Goal: Task Accomplishment & Management: Manage account settings

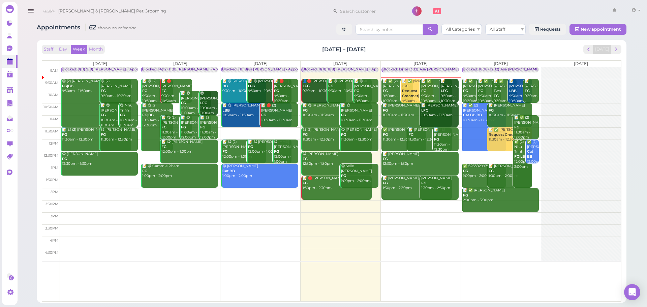
click at [410, 96] on b "Request Groomer|FG" at bounding box center [413, 93] width 22 height 9
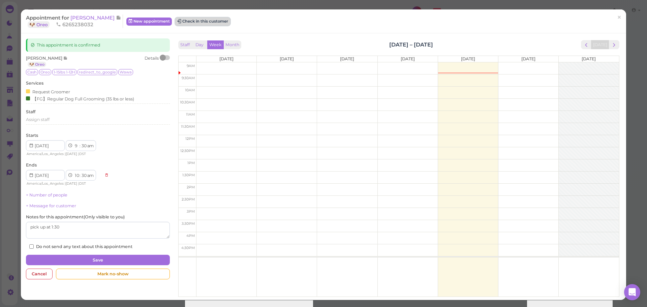
click at [198, 20] on button "Check in this customer" at bounding box center [202, 22] width 55 height 8
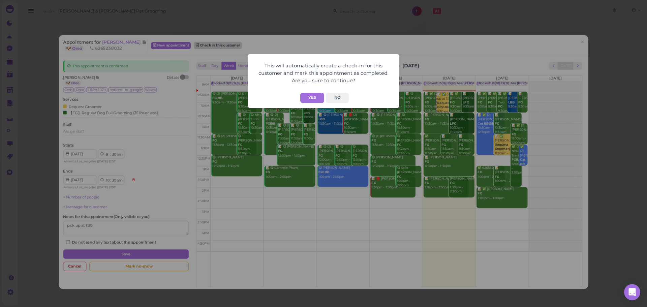
click at [311, 97] on button "Yes" at bounding box center [312, 98] width 24 height 10
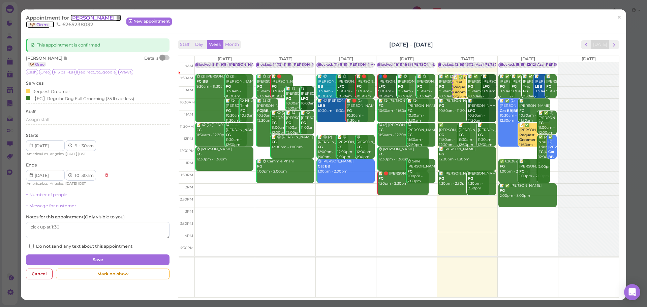
click at [92, 17] on span "[PERSON_NAME]" at bounding box center [92, 17] width 45 height 6
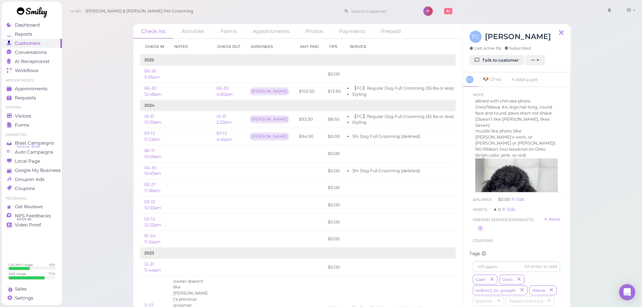
scroll to position [244, 0]
click at [40, 90] on span "Appointments" at bounding box center [32, 89] width 34 height 6
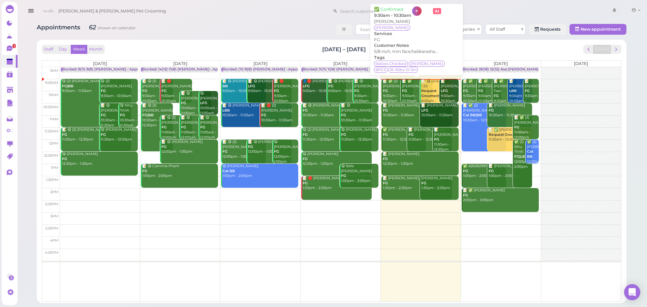
click at [412, 96] on div "📝 ✅ [PERSON_NAME] FG 9:30am - 10:30am" at bounding box center [416, 91] width 31 height 25
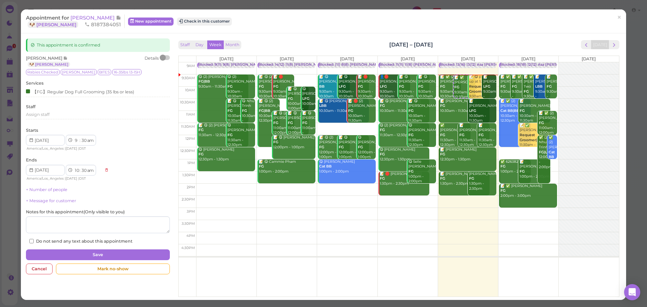
click at [224, 12] on div "Appointment for [PERSON_NAME] 🐶 [PERSON_NAME] 8187384051 New appointment Check …" at bounding box center [323, 21] width 605 height 24
click at [223, 24] on button "Check in this customer" at bounding box center [204, 22] width 55 height 8
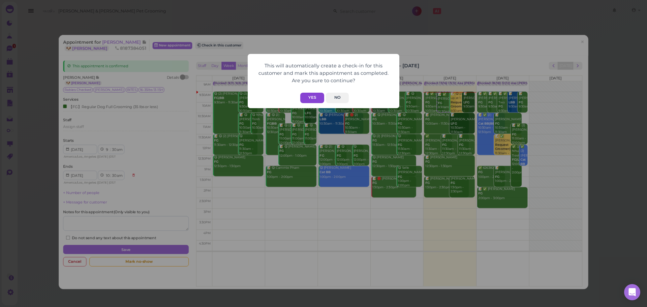
click at [309, 95] on button "Yes" at bounding box center [312, 98] width 24 height 10
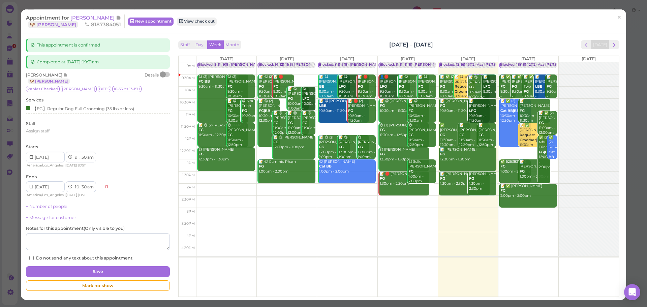
click at [330, 53] on div "Staff Day Week Month [DATE] – [DATE] [DATE] [DATE] [DATE] [DATE] [DATE] [DATE] …" at bounding box center [398, 168] width 441 height 257
click at [99, 16] on span "[PERSON_NAME]" at bounding box center [92, 17] width 45 height 6
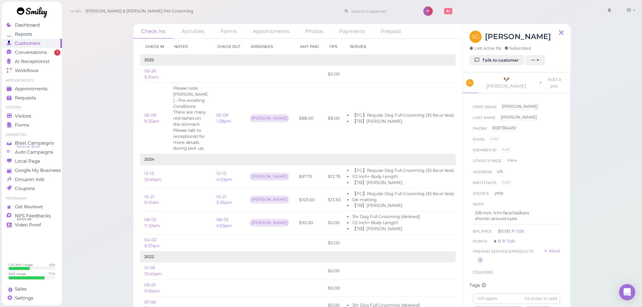
click at [603, 239] on div "Check ins Activities Forms Appointments Photos Payments Prepaid Check in Notes …" at bounding box center [352, 159] width 580 height 318
click at [602, 244] on div "Check ins Activities Forms Appointments Photos Payments Prepaid Check in Notes …" at bounding box center [352, 159] width 580 height 318
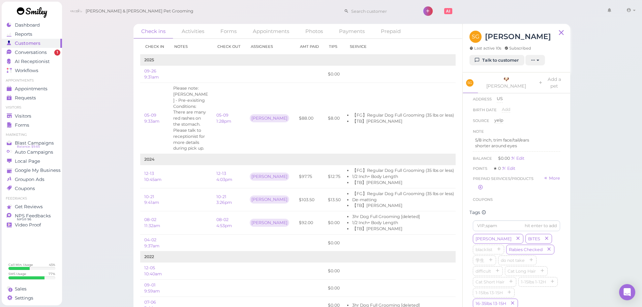
scroll to position [73, 0]
click at [596, 181] on div "Check ins Activities Forms Appointments Photos Payments Prepaid Check in Notes …" at bounding box center [352, 159] width 580 height 318
click at [44, 119] on link "Visitors" at bounding box center [32, 115] width 60 height 9
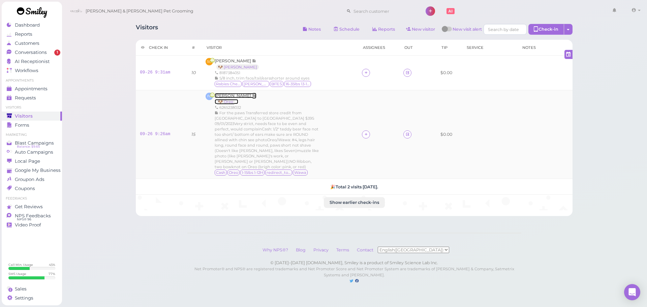
click at [224, 96] on span "[PERSON_NAME]" at bounding box center [233, 95] width 37 height 5
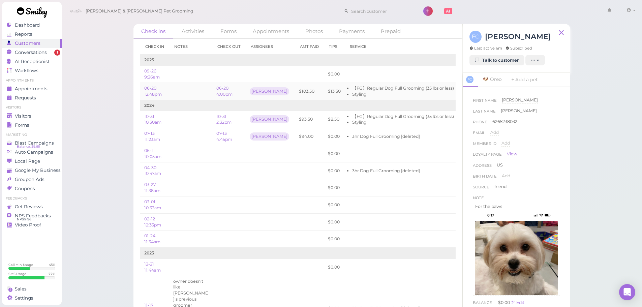
click at [191, 93] on td at bounding box center [190, 91] width 43 height 17
click at [193, 80] on td at bounding box center [190, 74] width 43 height 17
click at [191, 101] on td "2024" at bounding box center [324, 105] width 368 height 11
click at [189, 75] on td at bounding box center [190, 74] width 43 height 17
click at [24, 113] on span "Visitors" at bounding box center [24, 116] width 18 height 6
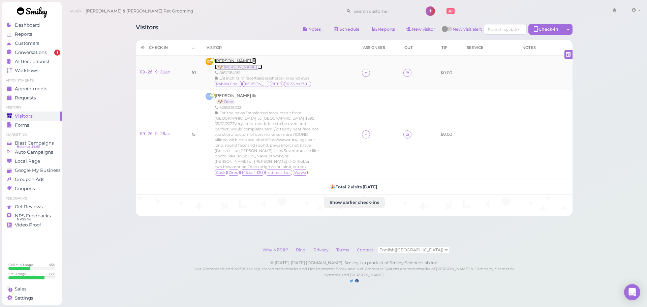
click at [242, 61] on span "[PERSON_NAME]" at bounding box center [233, 60] width 37 height 5
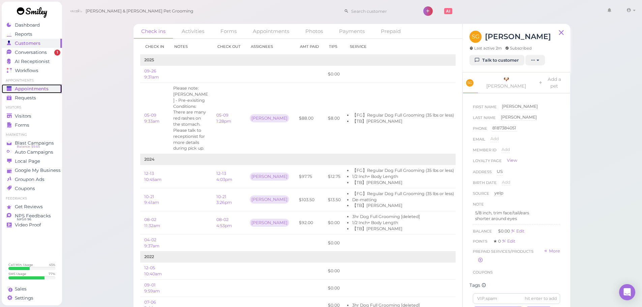
click at [38, 89] on span "Appointments" at bounding box center [32, 89] width 34 height 6
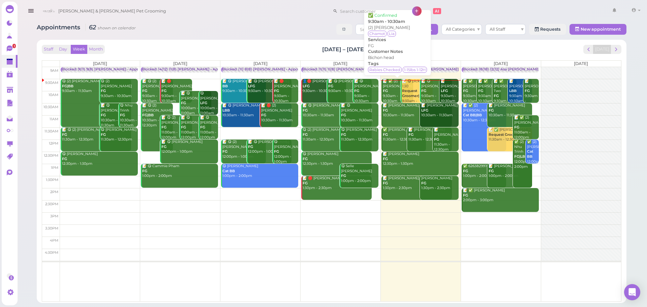
click at [393, 99] on div "📝 ✅ (2) [PERSON_NAME] FG 9:30am - 10:30am" at bounding box center [397, 91] width 31 height 25
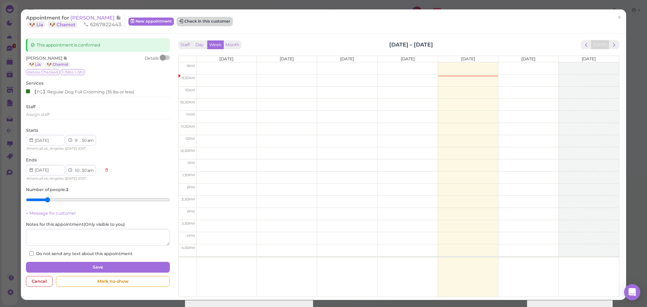
click at [226, 22] on button "Check in this customer" at bounding box center [204, 22] width 55 height 8
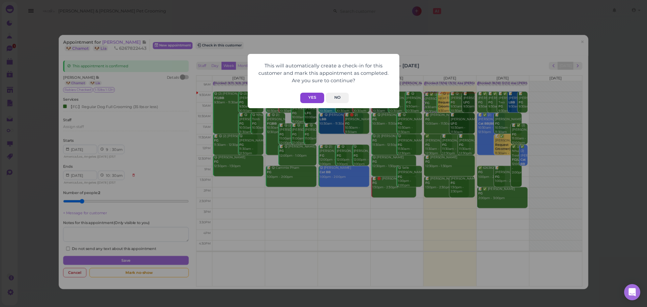
drag, startPoint x: 310, startPoint y: 92, endPoint x: 312, endPoint y: 95, distance: 3.5
click at [311, 93] on form "This will automatically create a check-in for this customer and mark this appoi…" at bounding box center [323, 81] width 138 height 44
click at [312, 95] on button "Yes" at bounding box center [312, 98] width 24 height 10
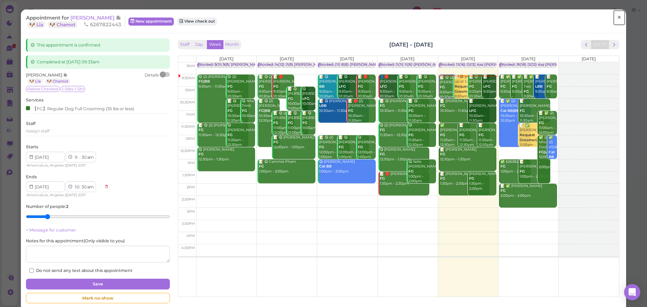
click at [617, 16] on link "×" at bounding box center [619, 18] width 12 height 16
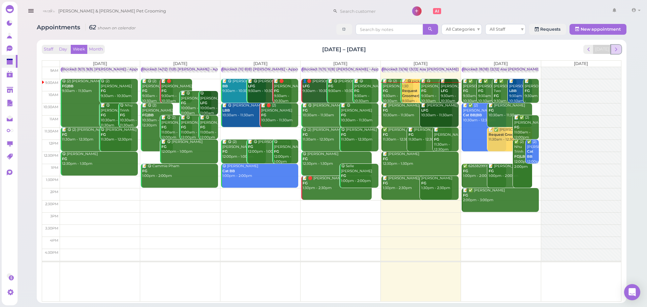
click at [619, 47] on button "next" at bounding box center [616, 49] width 10 height 9
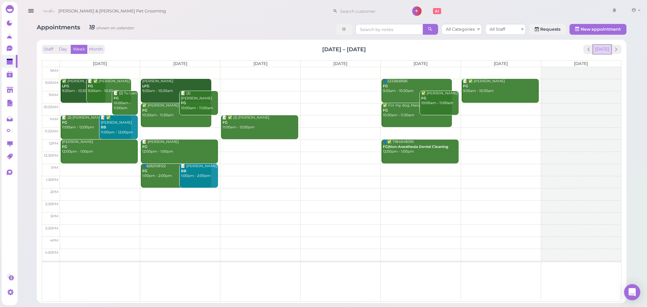
click at [608, 51] on button "[DATE]" at bounding box center [602, 49] width 18 height 9
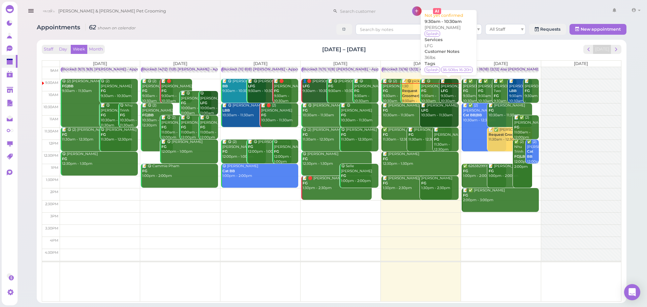
click at [450, 98] on div "📝 [PERSON_NAME] LFG 9:30am - 10:30am" at bounding box center [449, 91] width 18 height 25
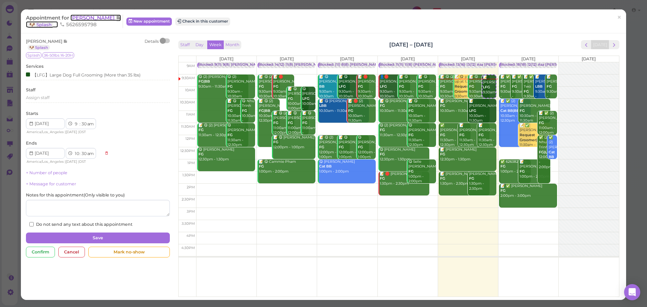
click at [92, 18] on span "[PERSON_NAME]" at bounding box center [92, 17] width 45 height 6
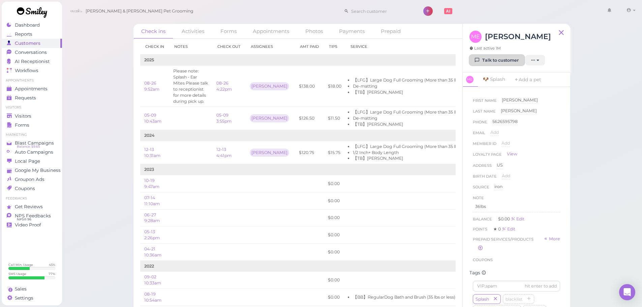
click at [478, 59] on icon at bounding box center [477, 60] width 4 height 5
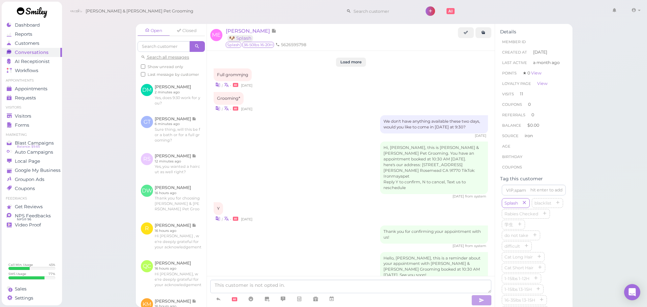
scroll to position [958, 0]
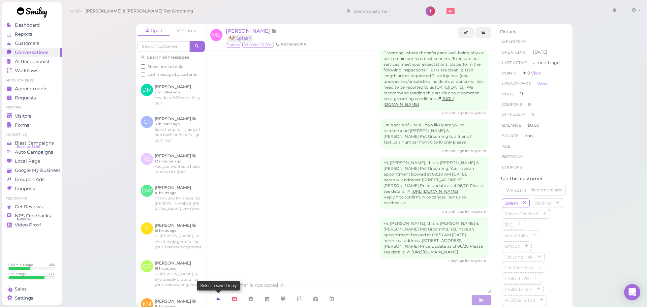
click at [221, 301] on icon at bounding box center [218, 298] width 5 height 7
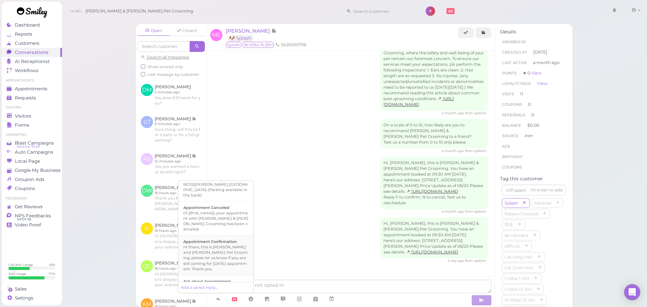
scroll to position [101, 0]
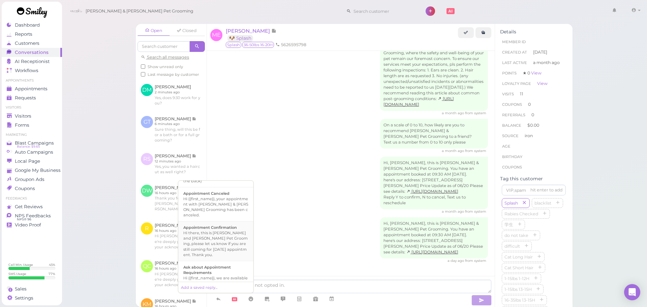
click at [218, 233] on div "Hi there, this is [PERSON_NAME] and [PERSON_NAME] Pet Grooming, please let us k…" at bounding box center [215, 243] width 65 height 27
type textarea "Hi there, this is [PERSON_NAME] and [PERSON_NAME] Pet Grooming, please let us k…"
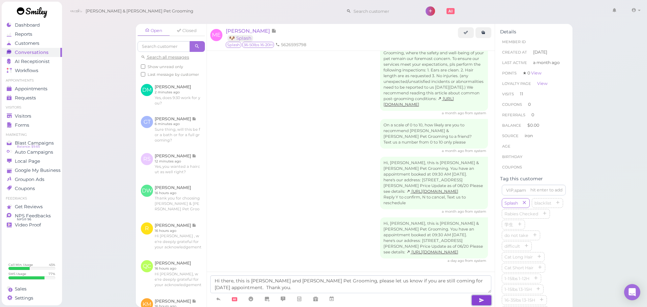
click at [477, 295] on button "button" at bounding box center [481, 300] width 20 height 11
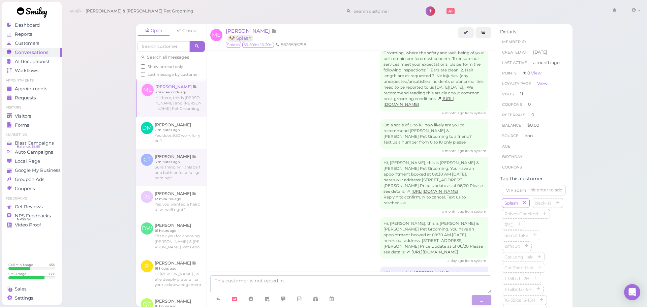
scroll to position [985, 0]
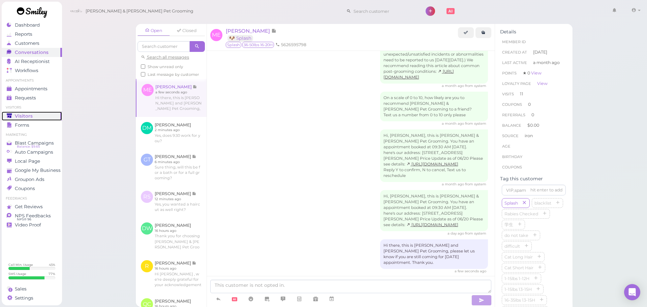
click at [34, 116] on div "Visitors" at bounding box center [31, 116] width 48 height 6
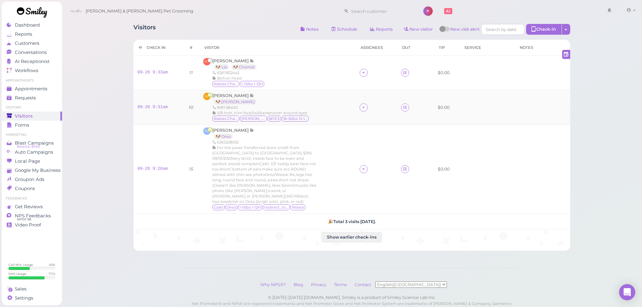
click at [343, 107] on div "SG [PERSON_NAME] 🐶 [PERSON_NAME] 8187384051 5/8 inch, trim face/tail/earsshorte…" at bounding box center [277, 108] width 148 height 30
click at [24, 92] on link "Appointments" at bounding box center [32, 88] width 60 height 9
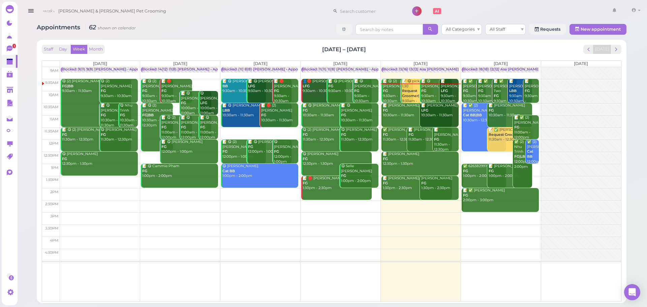
click at [450, 87] on div "📝 [PERSON_NAME] LFG 9:30am - 10:30am" at bounding box center [449, 91] width 18 height 25
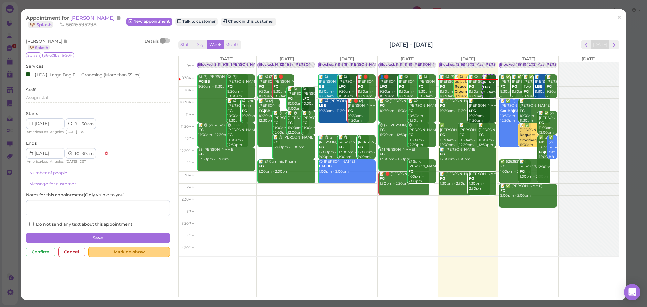
click at [119, 254] on div "Mark no-show" at bounding box center [128, 252] width 81 height 11
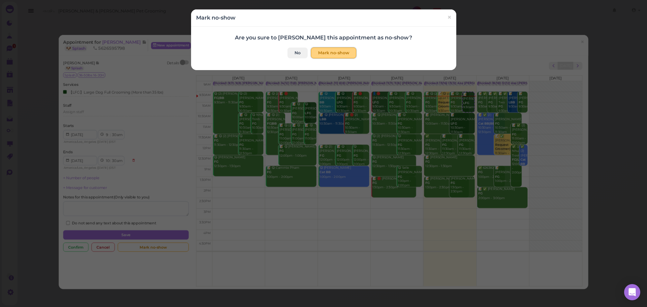
click at [326, 50] on button "Mark no-show" at bounding box center [333, 52] width 45 height 11
checkbox input "true"
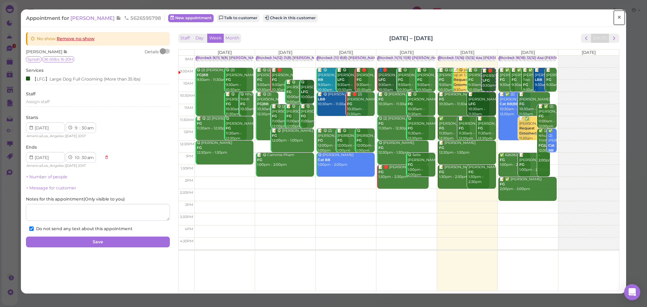
click at [617, 20] on span "×" at bounding box center [619, 17] width 4 height 9
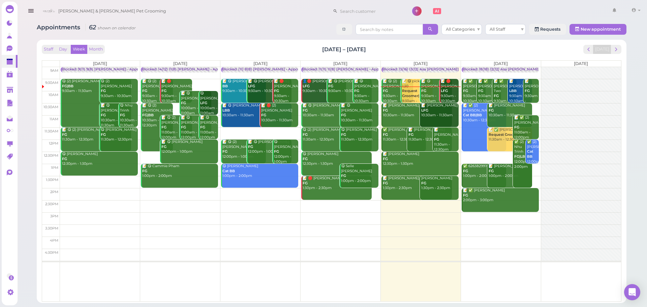
click at [406, 120] on link "📝 [PERSON_NAME] FG 10:30am - 11:30am" at bounding box center [416, 115] width 70 height 24
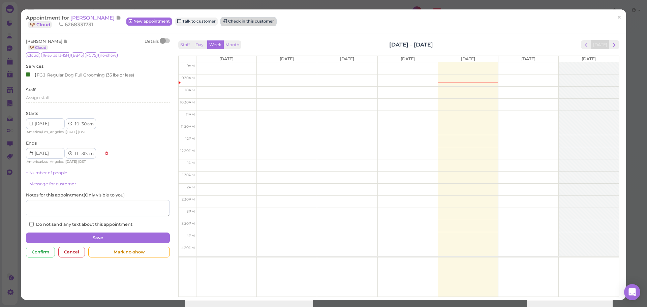
click at [255, 21] on button "Check in this customer" at bounding box center [248, 22] width 55 height 8
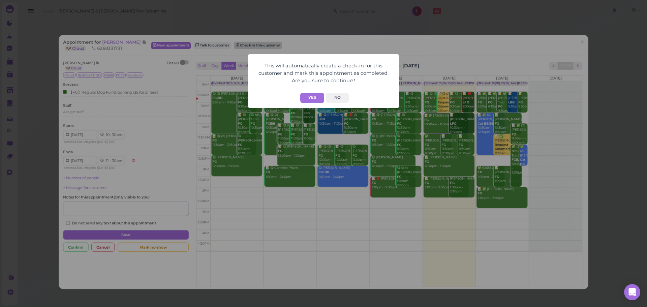
click at [310, 102] on button "Yes" at bounding box center [312, 98] width 24 height 10
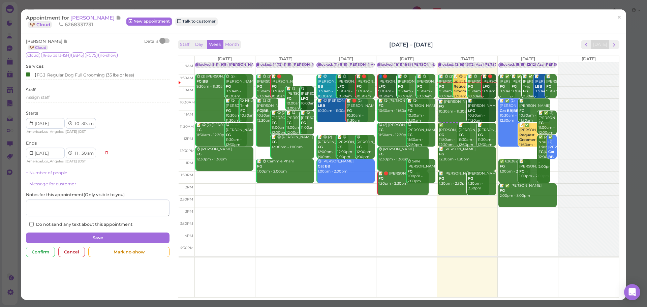
click at [494, 33] on div "This will automatically create a check-in for this customer and mark this appoi…" at bounding box center [323, 153] width 647 height 307
click at [617, 14] on span "×" at bounding box center [619, 17] width 4 height 9
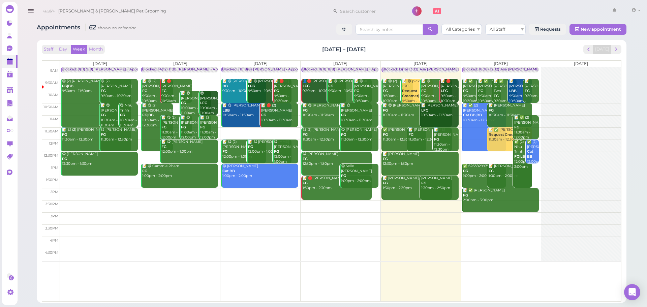
click at [261, 26] on div "Appointments 62 shown on calendar All Categories All Staff Requests New appoint…" at bounding box center [331, 30] width 589 height 12
click at [398, 112] on div "📝 😋 [PERSON_NAME] FG 10:30am - 11:30am" at bounding box center [416, 110] width 69 height 15
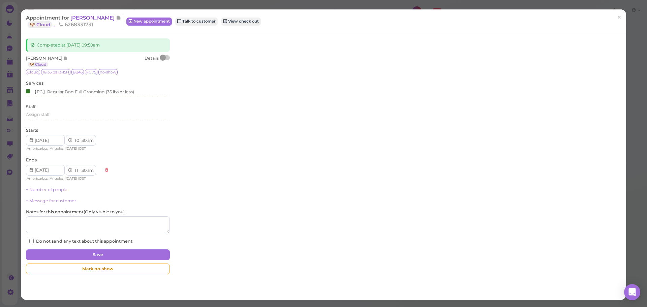
click at [102, 20] on span "[PERSON_NAME]" at bounding box center [92, 17] width 45 height 6
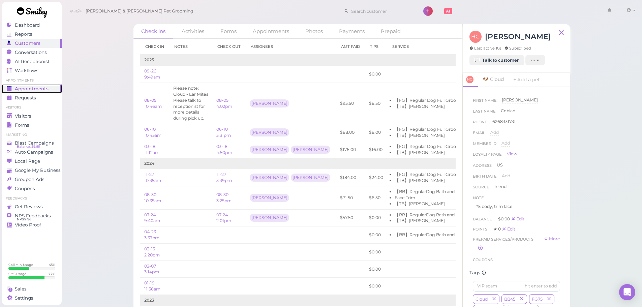
click at [20, 88] on span "Appointments" at bounding box center [32, 89] width 34 height 6
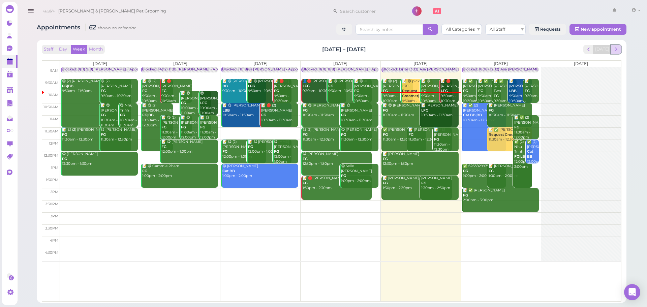
click at [619, 47] on span "next" at bounding box center [616, 49] width 6 height 6
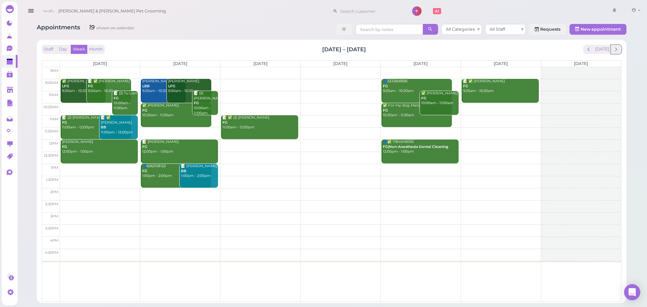
click at [619, 47] on span "next" at bounding box center [616, 49] width 6 height 6
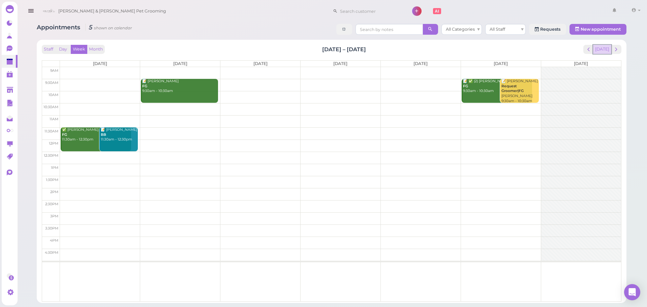
click at [607, 49] on button "[DATE]" at bounding box center [602, 49] width 18 height 9
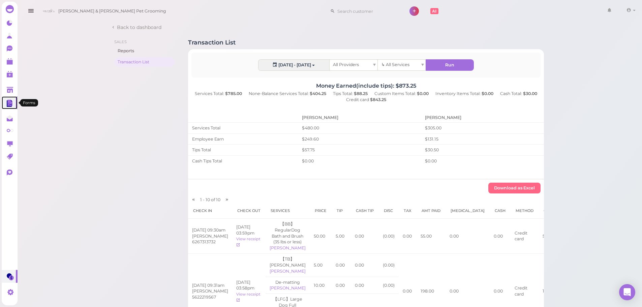
click at [10, 101] on polygon at bounding box center [9, 103] width 5 height 6
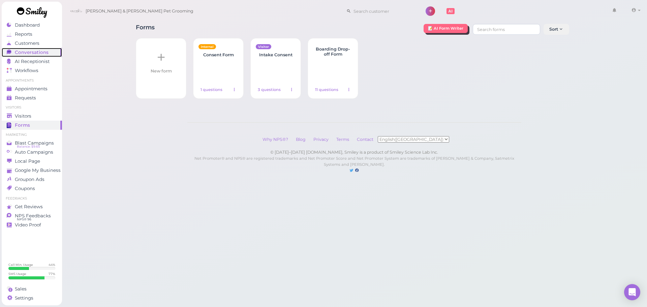
click at [32, 51] on span "Conversations" at bounding box center [32, 53] width 34 height 6
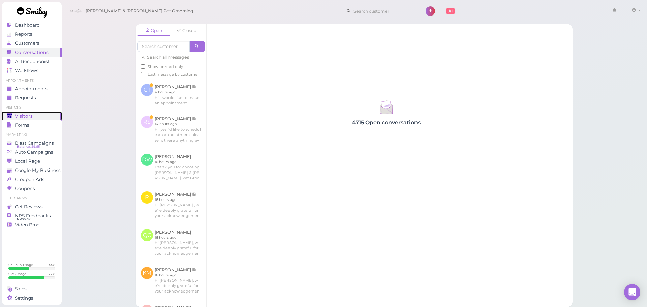
click at [33, 117] on div "Visitors" at bounding box center [31, 116] width 48 height 6
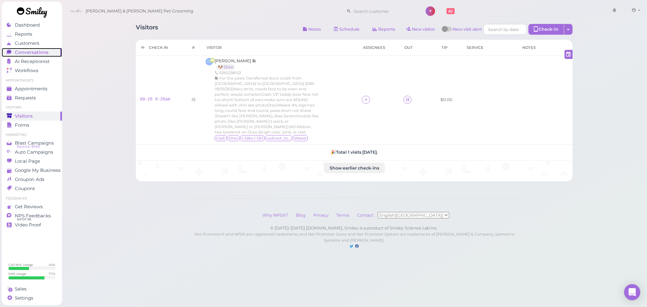
click at [44, 54] on span "Conversations" at bounding box center [32, 53] width 34 height 6
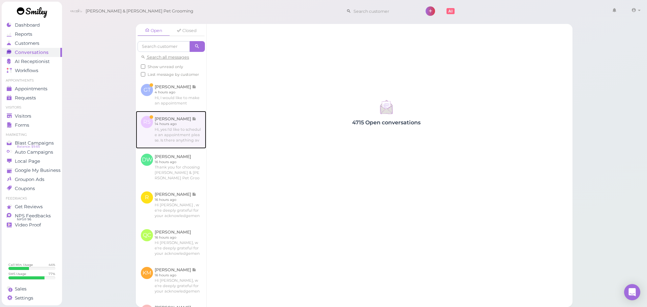
click at [179, 132] on link at bounding box center [171, 130] width 70 height 38
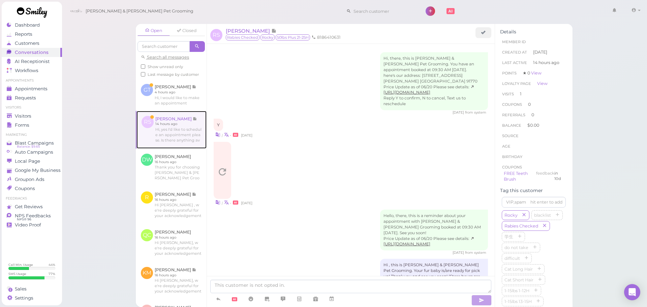
scroll to position [348, 0]
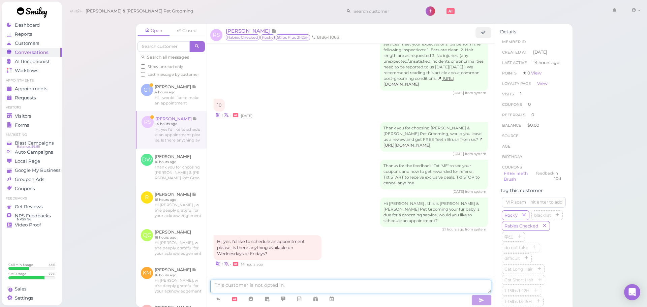
click at [292, 284] on textarea at bounding box center [350, 286] width 281 height 13
click at [304, 285] on textarea at bounding box center [350, 286] width 281 height 13
click at [319, 289] on textarea at bounding box center [350, 286] width 281 height 13
type textarea "Yes, you wanted a haircut as well right?"
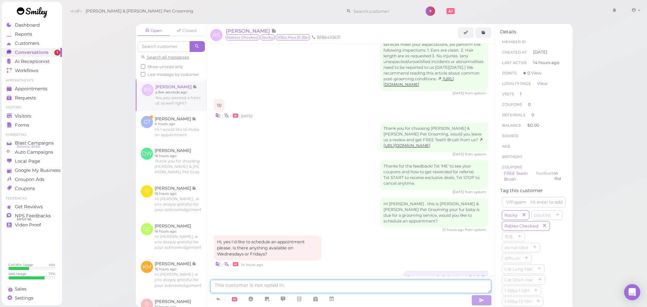
scroll to position [364, 0]
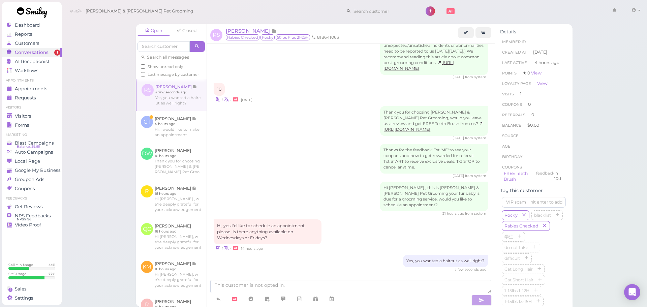
click at [99, 130] on div "Open Closed Search all messages Show unread only Last message by customer RS Ro…" at bounding box center [354, 153] width 585 height 307
click at [44, 113] on div "Visitors" at bounding box center [31, 116] width 48 height 6
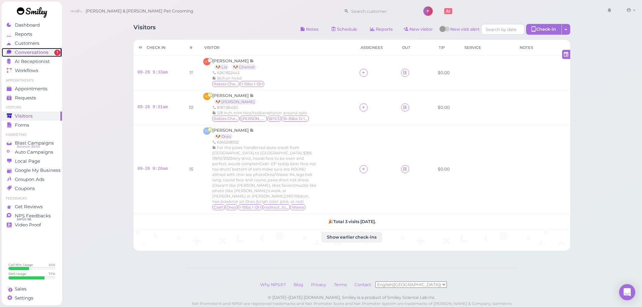
click at [2, 52] on link "Conversations 1" at bounding box center [32, 52] width 60 height 9
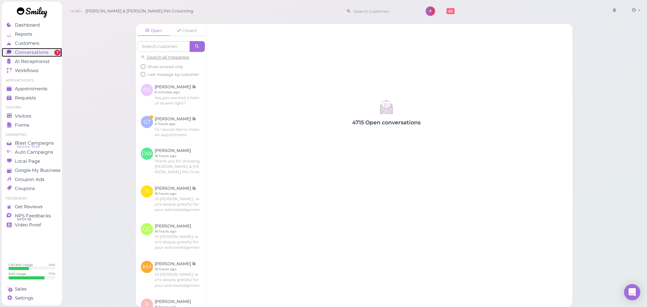
click at [15, 52] on span "Conversations" at bounding box center [32, 53] width 34 height 6
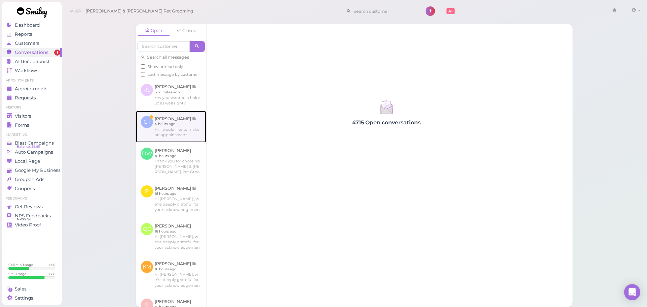
click at [184, 123] on link at bounding box center [171, 127] width 70 height 32
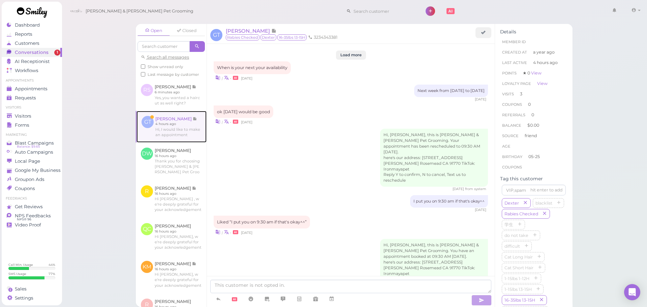
scroll to position [933, 0]
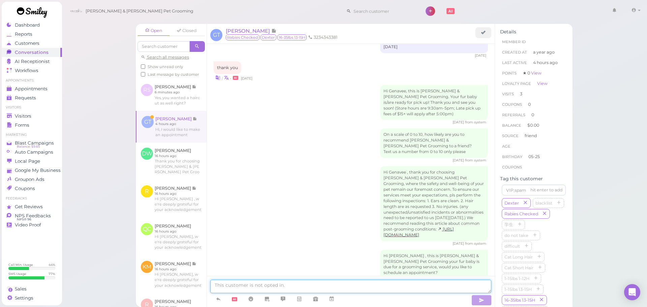
click at [274, 284] on textarea at bounding box center [350, 286] width 281 height 13
type textarea "Sure thing, will this be for a bath or for a full grooming?"
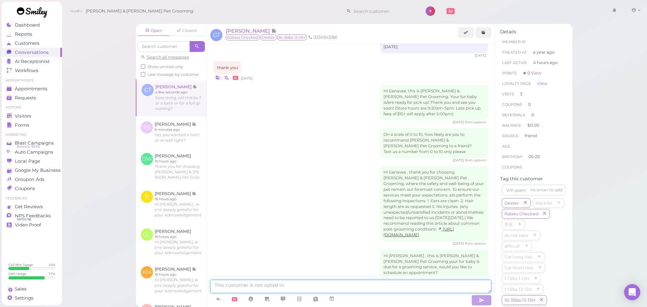
scroll to position [959, 0]
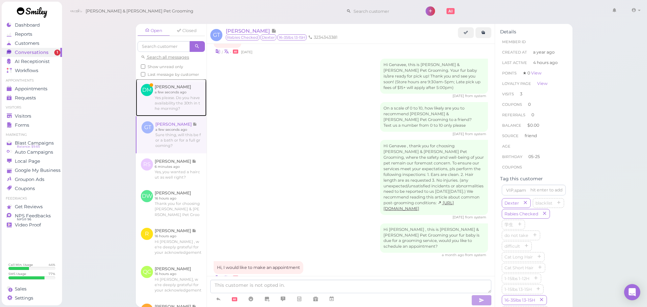
click at [163, 112] on link at bounding box center [171, 97] width 71 height 37
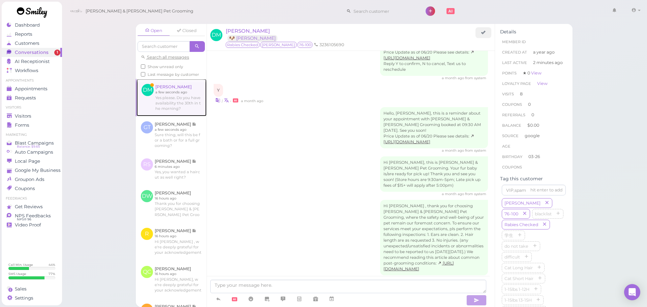
scroll to position [1032, 0]
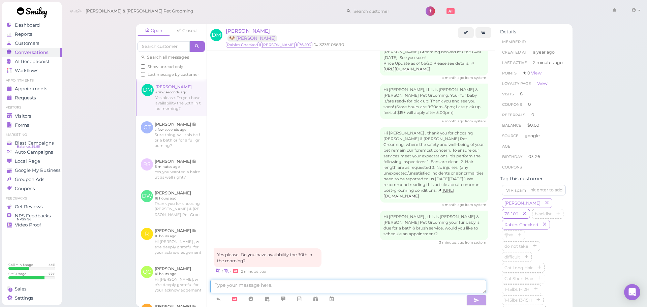
click at [253, 287] on textarea at bounding box center [348, 286] width 276 height 13
type textarea "Yes, does 9:30 work for you?"
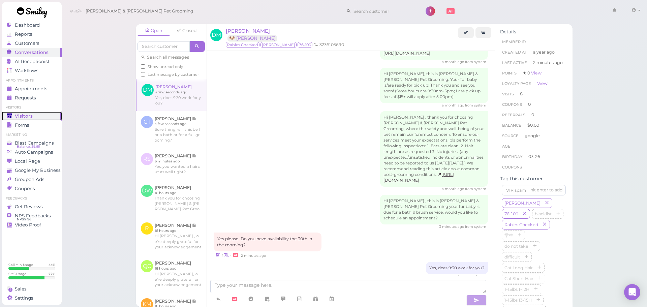
click at [25, 113] on span "Visitors" at bounding box center [24, 116] width 18 height 6
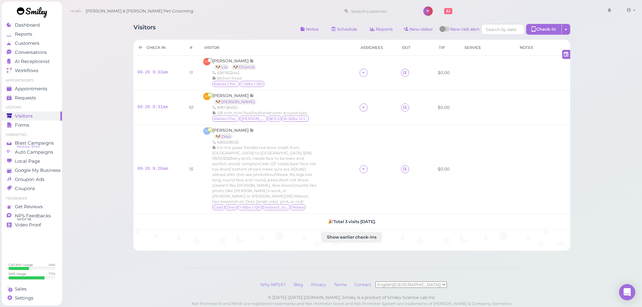
click at [589, 185] on div "Visitors Notes Schedule Reports New visitor New visit alert Check-in Customer c…" at bounding box center [352, 166] width 580 height 332
click at [233, 129] on span "[PERSON_NAME]" at bounding box center [230, 130] width 37 height 5
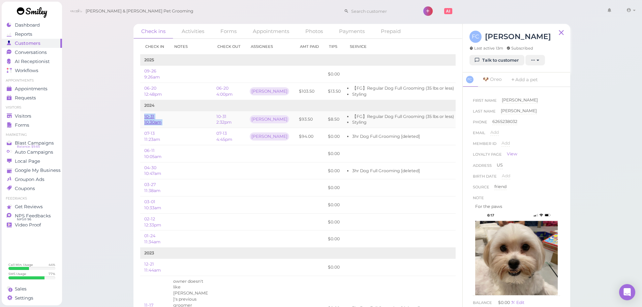
drag, startPoint x: 169, startPoint y: 122, endPoint x: 144, endPoint y: 117, distance: 26.2
click at [144, 117] on tr "10-31 10:30am 10-31 2:32pm Asa $93.50 $8.50 【FG】Regular Dog Full Grooming (35 l…" at bounding box center [324, 119] width 368 height 17
click at [131, 117] on div "Check ins Activities Forms Appointments Photos Payments Prepaid Check in Notes …" at bounding box center [351, 165] width 453 height 292
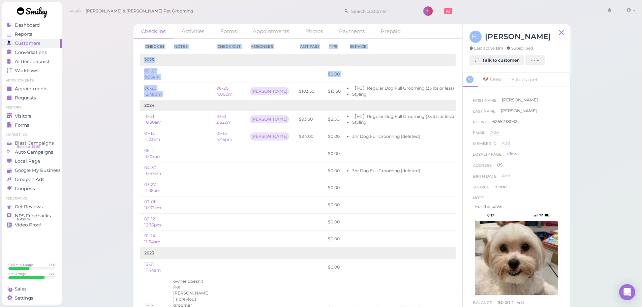
drag, startPoint x: 170, startPoint y: 96, endPoint x: 135, endPoint y: 86, distance: 36.0
click at [135, 86] on div "Check in Notes Check out Assignees Amt Paid Tips Service 2025 09-26 9:26am $0.0…" at bounding box center [297, 173] width 329 height 268
click at [139, 88] on div "Check in Notes Check out Assignees Amt Paid Tips Service 2025 09-26 9:26am $0.0…" at bounding box center [297, 173] width 329 height 268
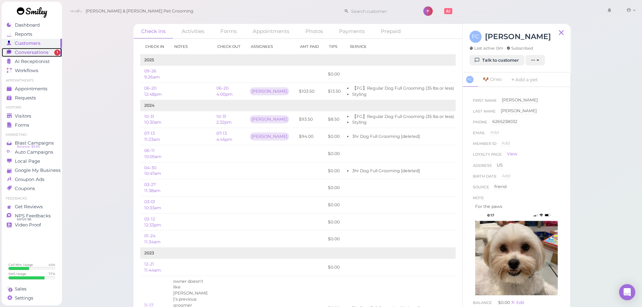
click at [30, 54] on span "Conversations" at bounding box center [32, 53] width 34 height 6
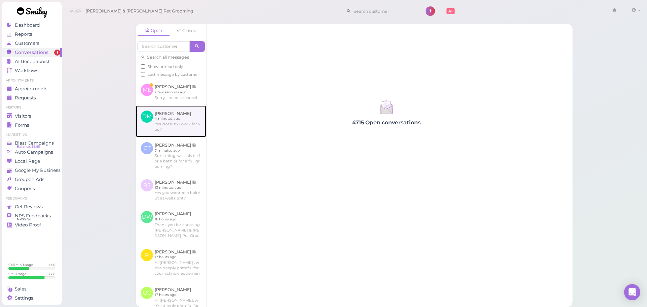
click at [181, 123] on link at bounding box center [171, 121] width 70 height 32
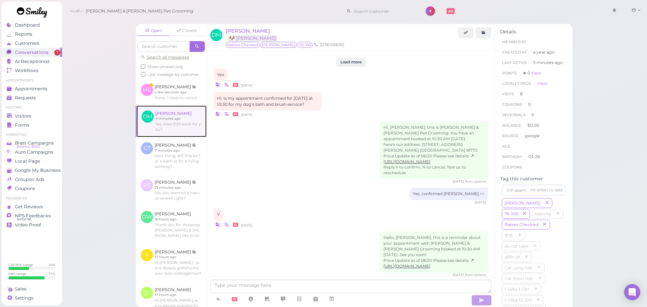
click at [185, 114] on link at bounding box center [171, 121] width 70 height 32
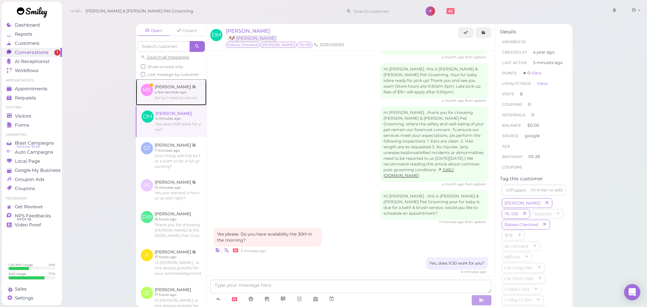
click at [192, 100] on link at bounding box center [171, 92] width 71 height 26
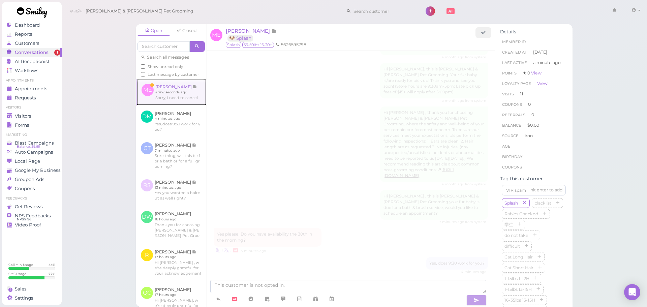
scroll to position [967, 0]
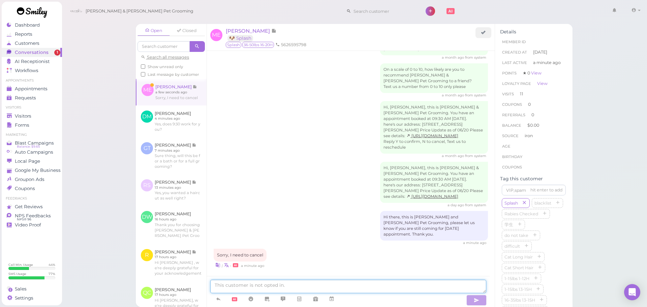
click at [319, 286] on textarea at bounding box center [348, 286] width 276 height 13
type textarea "Got it, I'll cancel for you"
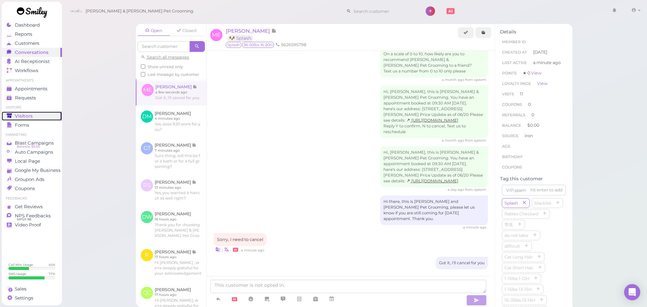
click at [25, 113] on span "Visitors" at bounding box center [24, 116] width 18 height 6
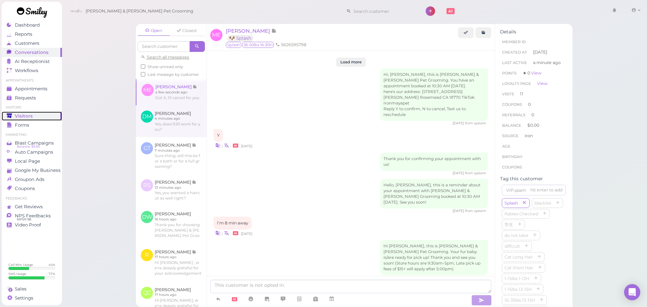
scroll to position [961, 0]
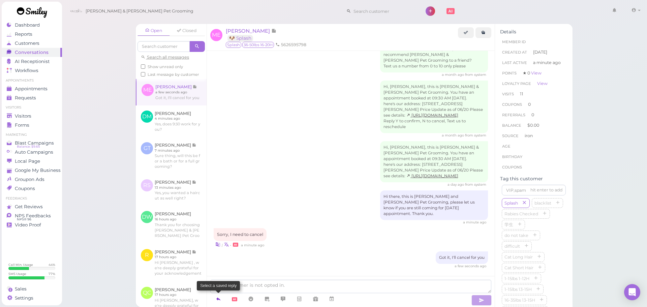
drag, startPoint x: 220, startPoint y: 298, endPoint x: 220, endPoint y: 293, distance: 5.4
click at [220, 298] on icon at bounding box center [218, 298] width 5 height 7
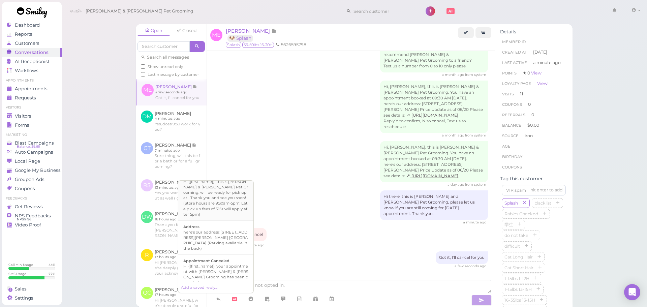
scroll to position [67, 0]
click at [227, 237] on div "Hi {{first_name}}, your appointment with [PERSON_NAME] & [PERSON_NAME] Grooming…" at bounding box center [215, 241] width 65 height 22
type textarea "Hi {{first_name}}, your appointment with [PERSON_NAME] & [PERSON_NAME] Grooming…"
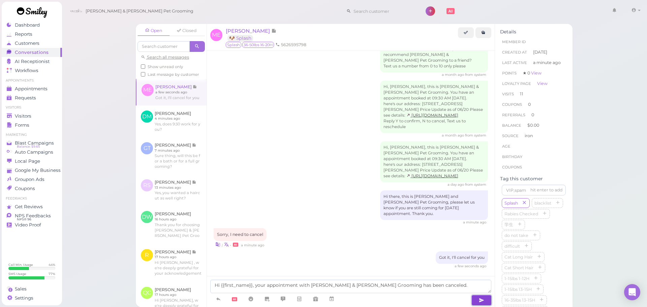
click at [479, 300] on icon "button" at bounding box center [481, 300] width 5 height 7
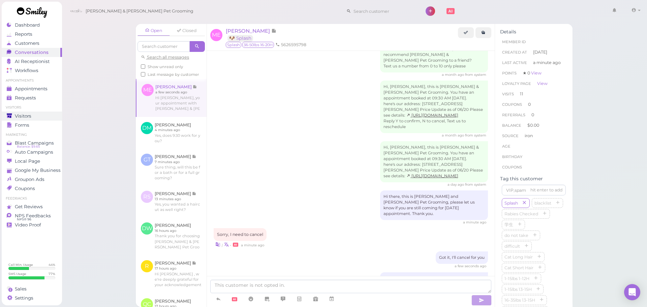
scroll to position [982, 0]
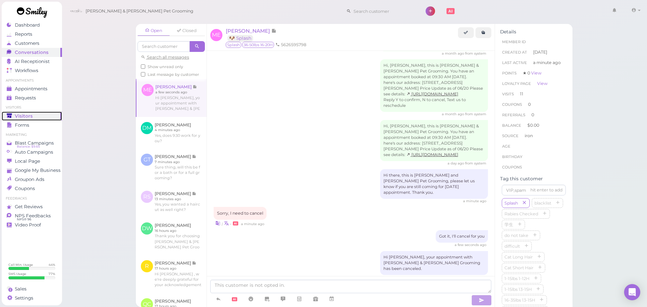
click at [17, 113] on span "Visitors" at bounding box center [24, 116] width 18 height 6
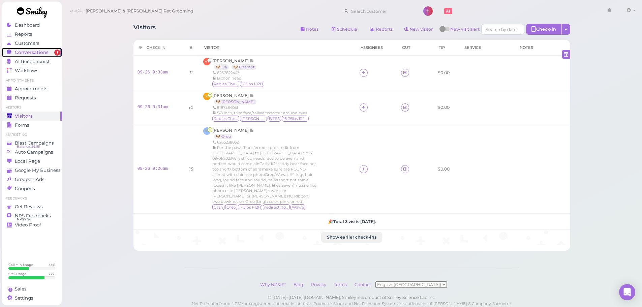
click at [47, 55] on link "Conversations 1" at bounding box center [32, 52] width 60 height 9
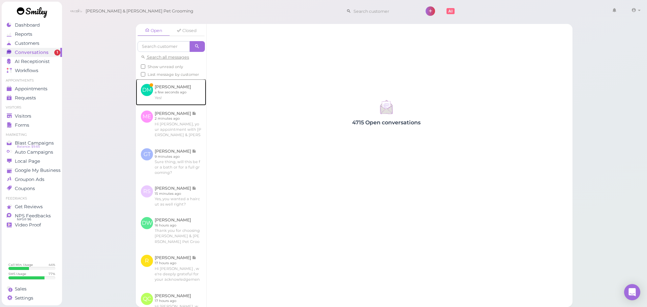
click at [157, 89] on link at bounding box center [171, 92] width 70 height 26
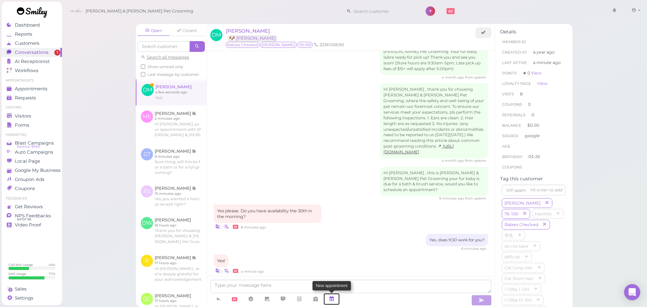
click at [330, 295] on icon at bounding box center [331, 298] width 5 height 7
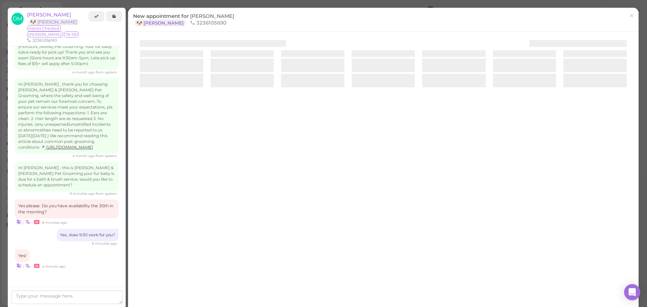
scroll to position [1102, 0]
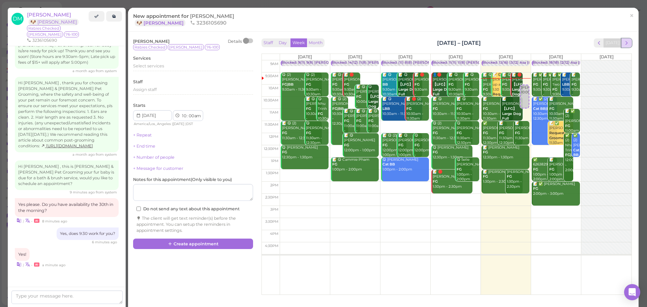
click at [623, 45] on span "next" at bounding box center [626, 43] width 6 height 6
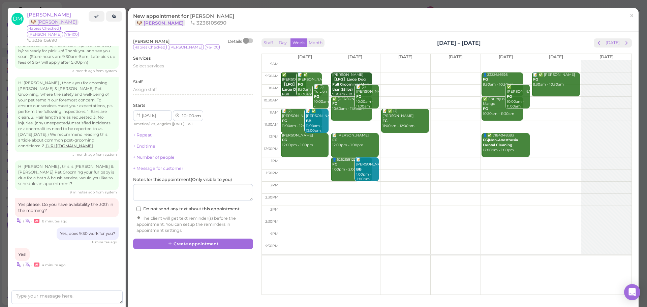
click at [373, 76] on td at bounding box center [456, 78] width 352 height 12
type input "2025-09-30"
select select "9"
select select "30"
click at [194, 68] on div "Select services" at bounding box center [193, 66] width 120 height 6
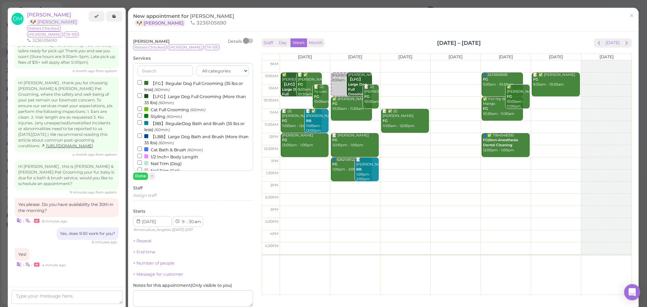
click at [153, 138] on label "【LBB】Large Dog Bath and Brush (More than 35 lbs) (60min)" at bounding box center [192, 139] width 111 height 13
click at [142, 138] on input "【LBB】Large Dog Bath and Brush (More than 35 lbs) (60min)" at bounding box center [139, 135] width 4 height 4
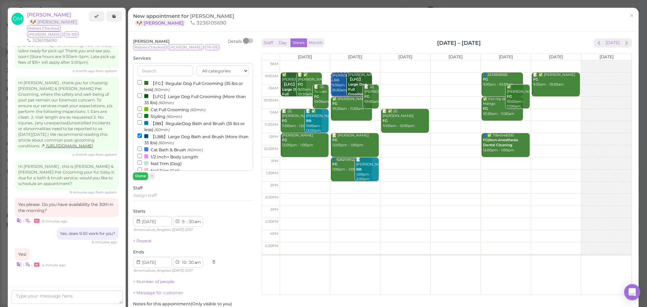
click at [136, 175] on button "Done" at bounding box center [140, 175] width 15 height 7
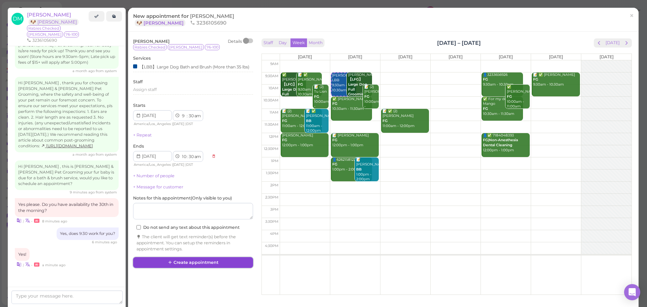
click at [205, 262] on button "Create appointment" at bounding box center [193, 262] width 120 height 11
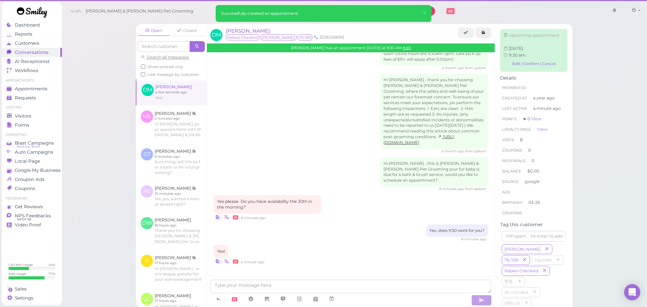
scroll to position [1032, 0]
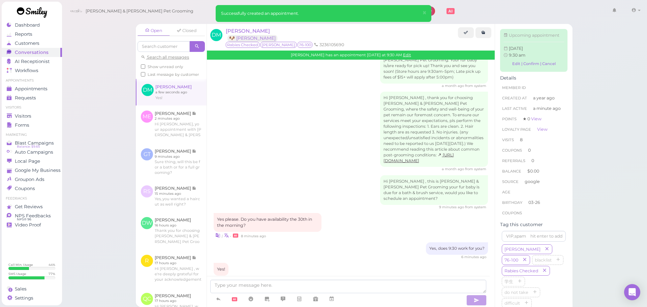
scroll to position [1102, 0]
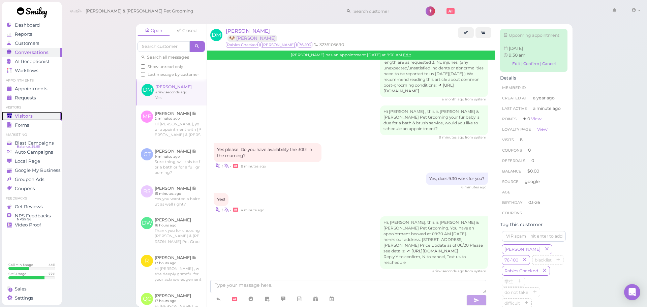
click at [47, 117] on div "Visitors" at bounding box center [31, 116] width 48 height 6
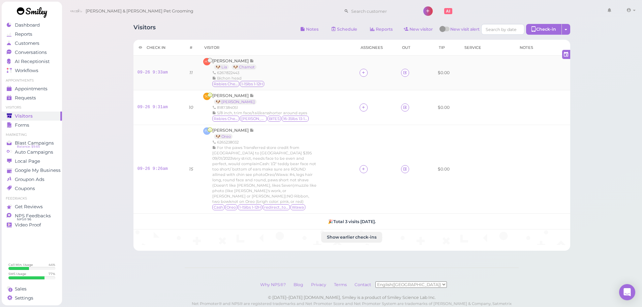
click at [287, 81] on div "HT Helen Truong 🐶 Lia 🐶 Chamot 6267822443 Bichon head Rabies Checked 1-15lbs 1-…" at bounding box center [277, 73] width 148 height 30
click at [306, 102] on div "SG [PERSON_NAME] 🐶 [PERSON_NAME] 8187384051 5/8 inch, trim face/tail/earsshorte…" at bounding box center [277, 108] width 148 height 30
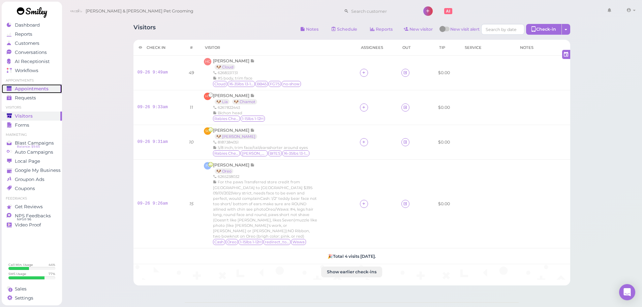
click at [50, 89] on div "Appointments" at bounding box center [31, 89] width 48 height 6
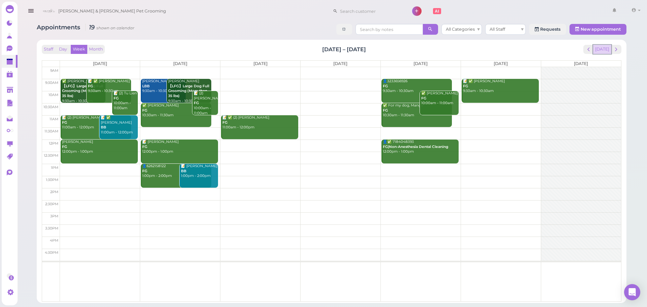
click at [598, 51] on button "[DATE]" at bounding box center [602, 49] width 18 height 9
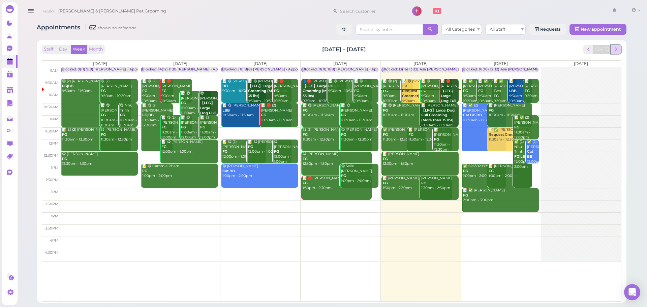
click at [613, 47] on span "next" at bounding box center [616, 49] width 6 height 6
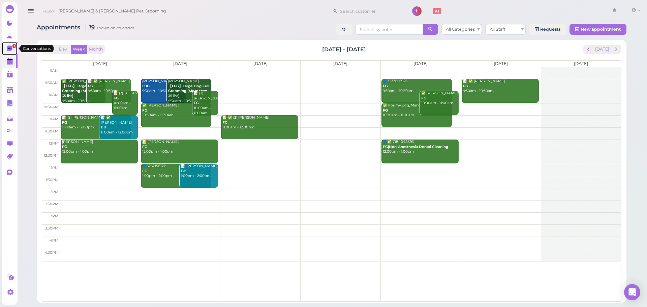
click at [13, 49] on icon at bounding box center [10, 48] width 7 height 7
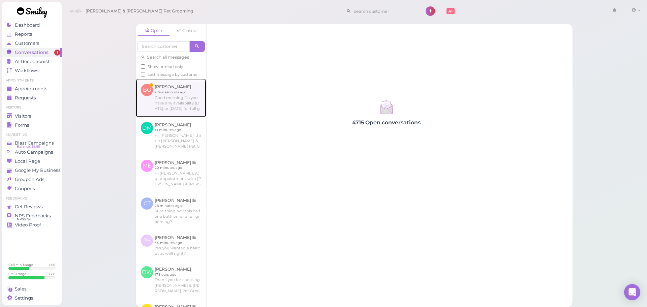
click at [170, 102] on link at bounding box center [171, 98] width 70 height 38
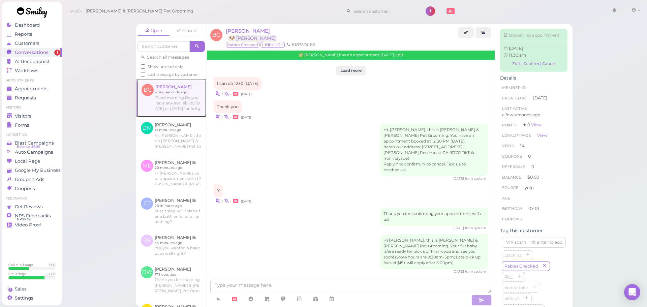
scroll to position [917, 0]
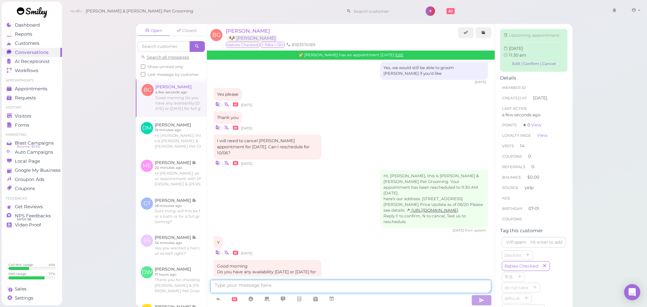
click at [365, 281] on textarea at bounding box center [350, 286] width 281 height 13
click at [315, 289] on textarea at bounding box center [350, 286] width 281 height 13
click at [312, 285] on textarea at bounding box center [350, 286] width 281 height 13
type textarea "We can do 10:30 today if you'd like"
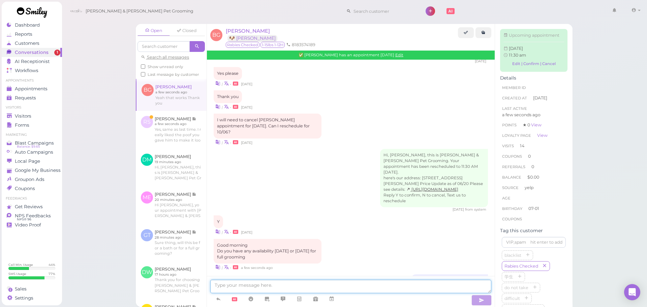
scroll to position [967, 0]
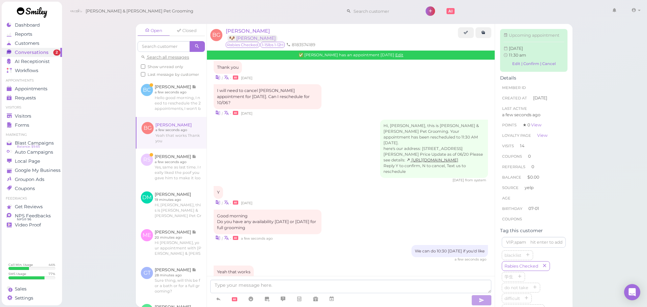
click at [404, 51] on div "✅ Brenda Gramajo has an appointment 10/06/2025 Edit" at bounding box center [351, 55] width 288 height 9
click at [402, 54] on link "Edit" at bounding box center [399, 55] width 8 height 5
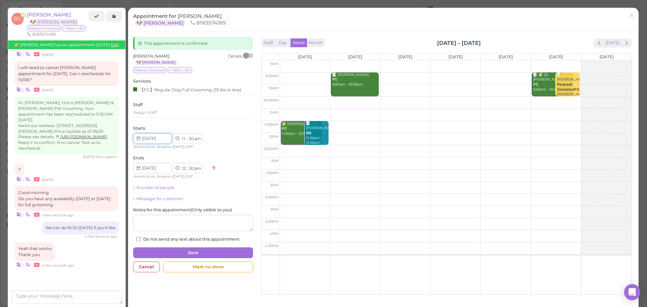
click at [161, 141] on input at bounding box center [152, 138] width 39 height 11
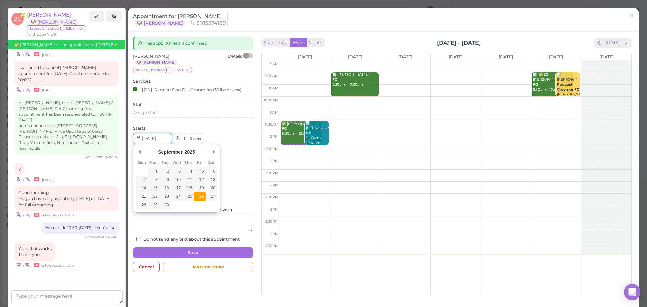
type input "[DATE]"
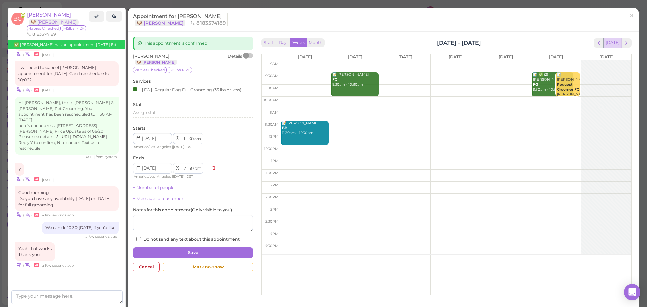
click at [603, 44] on button "[DATE]" at bounding box center [612, 42] width 18 height 9
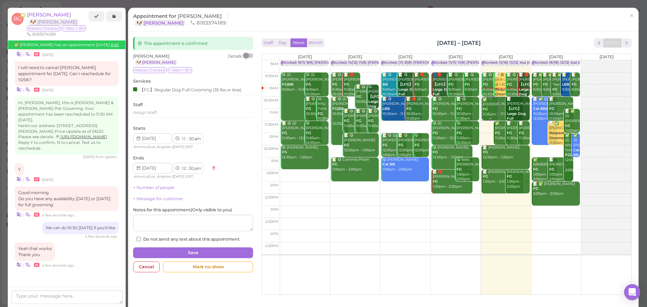
drag, startPoint x: 486, startPoint y: 130, endPoint x: 489, endPoint y: 106, distance: 24.1
click at [489, 60] on div "✅ Brenda Gramajo FG 11:30am - 12:30pm Blocked: 13(16) 13(12) Asa Helen Rebecca …" at bounding box center [506, 60] width 50 height 0
select select "10"
select select "11"
select select "am"
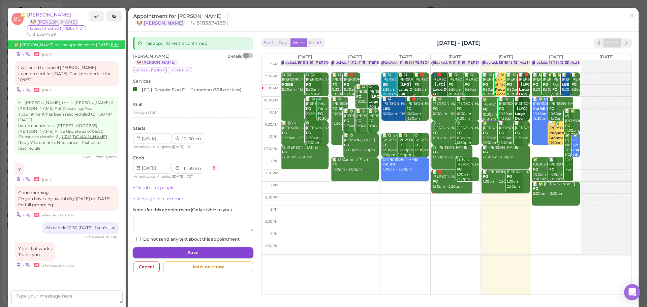
click at [212, 256] on button "Save" at bounding box center [193, 252] width 120 height 11
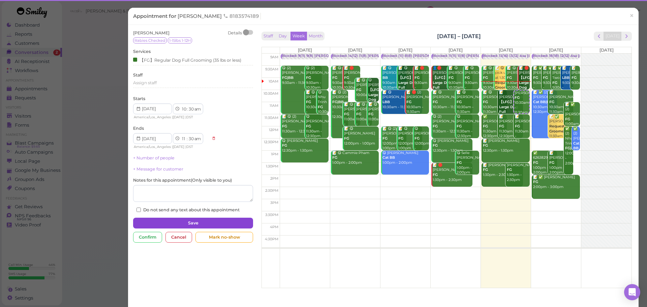
scroll to position [964, 0]
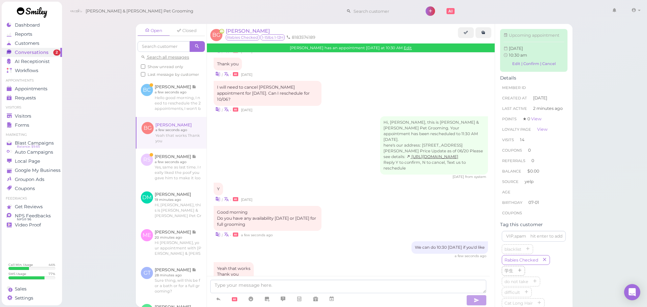
scroll to position [964, 0]
click at [176, 117] on link at bounding box center [171, 98] width 71 height 38
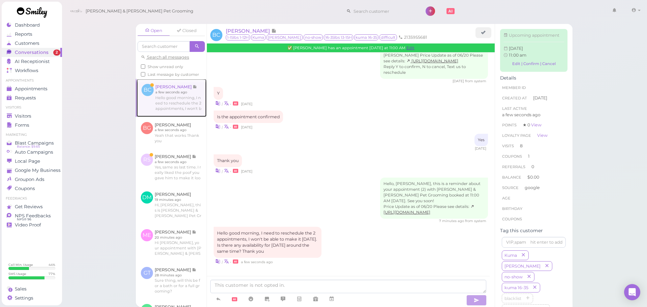
scroll to position [823, 0]
click at [330, 285] on textarea at bounding box center [348, 286] width 276 height 13
click at [412, 45] on div "✅ Bertha Chagollan has an appointment Tomorrow at 11:00 AM Edit" at bounding box center [351, 47] width 288 height 9
click at [412, 47] on link "Edit" at bounding box center [410, 47] width 8 height 5
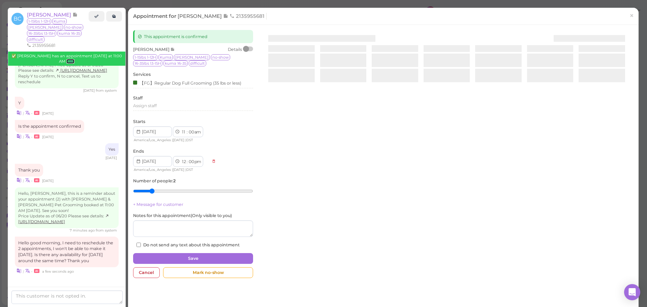
scroll to position [864, 0]
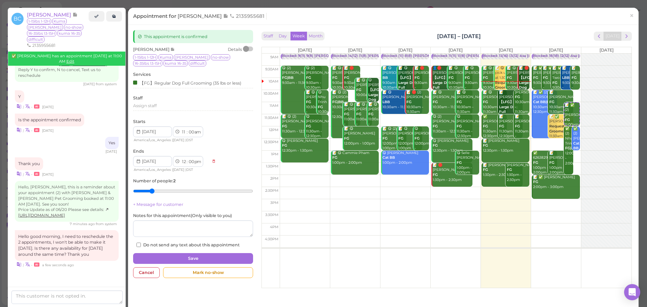
click at [627, 33] on div "Staff Day Week Month Sep 22 – 28, 2025 Today Mon 9/22 Tue 9/23 Wed 9/24 Thu 9/2…" at bounding box center [446, 158] width 373 height 256
click at [623, 34] on span "next" at bounding box center [626, 36] width 6 height 6
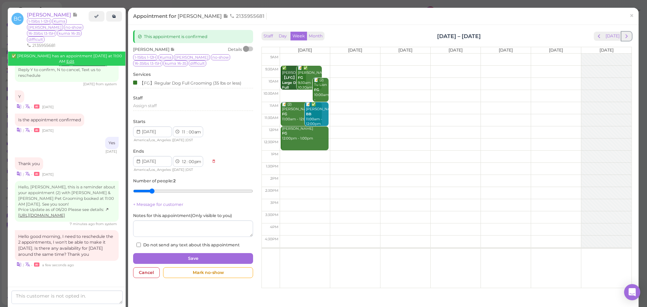
click at [623, 34] on span "next" at bounding box center [626, 36] width 6 height 6
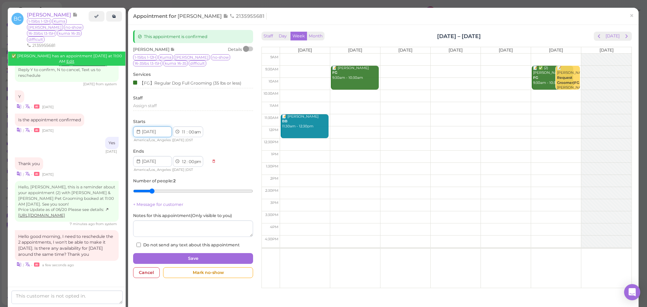
click at [162, 130] on input at bounding box center [152, 131] width 39 height 11
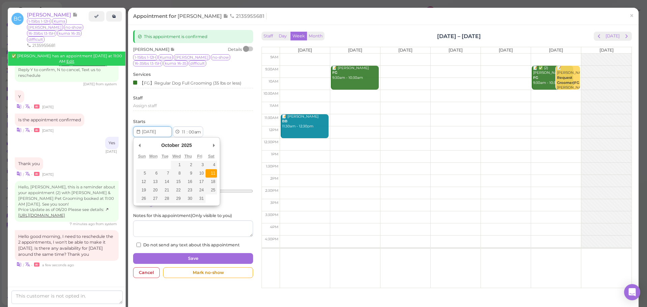
type input "2025-10-11"
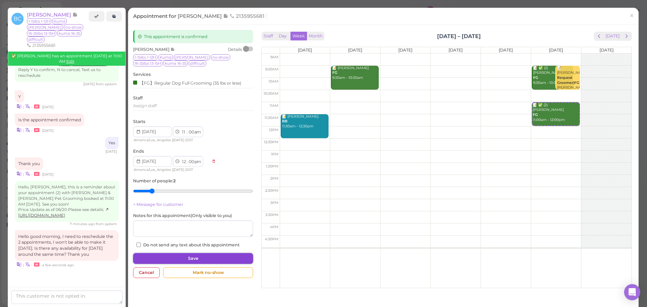
click at [211, 255] on button "Save" at bounding box center [193, 258] width 120 height 11
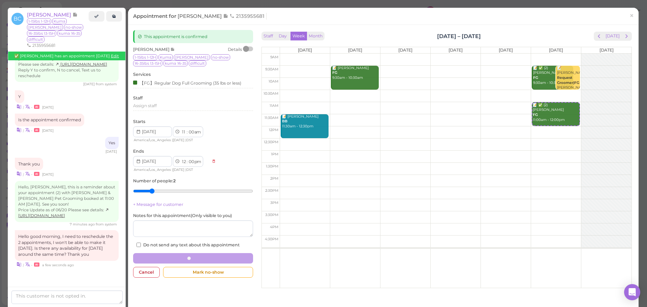
scroll to position [823, 0]
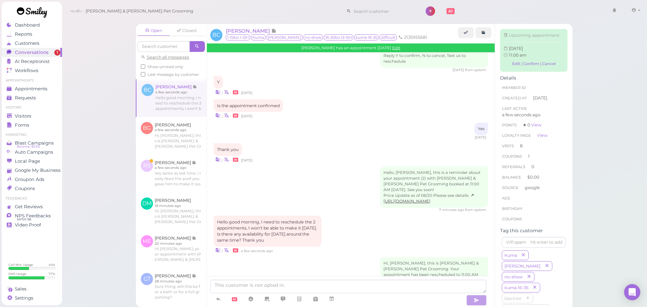
scroll to position [890, 0]
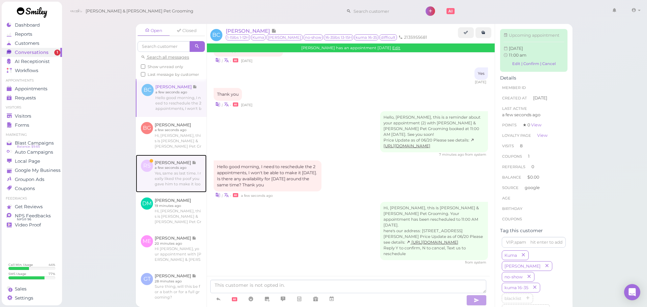
click at [186, 192] on link at bounding box center [171, 174] width 71 height 38
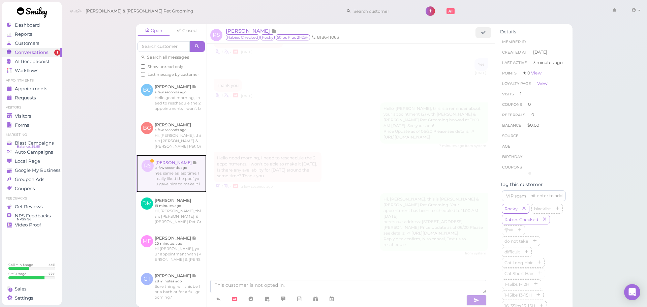
scroll to position [398, 0]
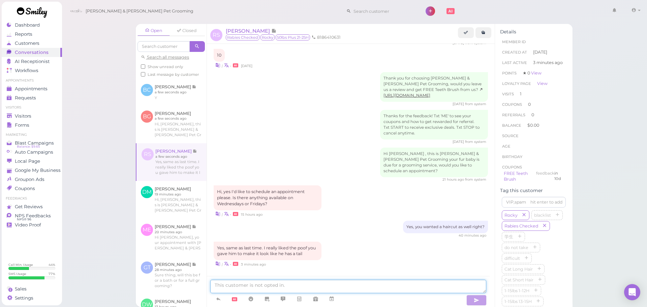
click at [245, 289] on textarea at bounding box center [348, 286] width 276 height 13
type textarea "Would you like to come in at"
drag, startPoint x: 331, startPoint y: 288, endPoint x: 303, endPoint y: 183, distance: 108.7
click at [331, 288] on textarea "Would you like to come in at" at bounding box center [348, 286] width 276 height 13
click at [254, 33] on span "[PERSON_NAME]" at bounding box center [248, 31] width 45 height 6
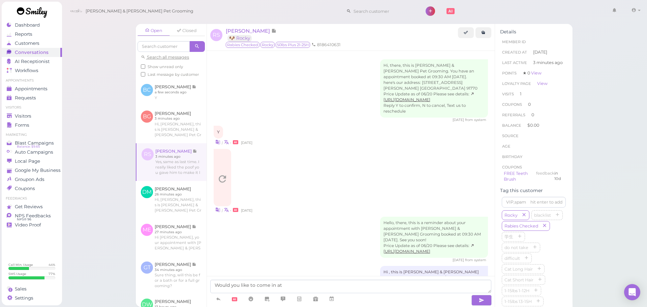
scroll to position [398, 0]
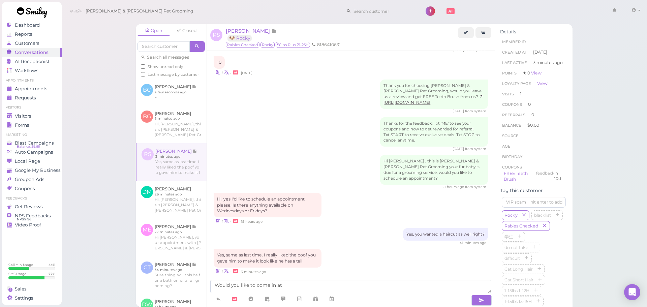
click at [310, 283] on textarea "Would you like to come in at" at bounding box center [350, 286] width 281 height 13
type textarea "Would you like to come in at 10:30 or 11 today? Or would you prefer next week"
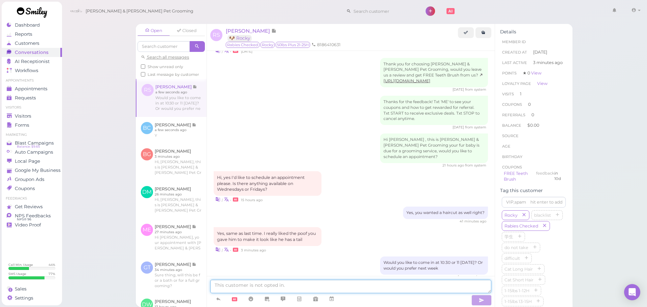
scroll to position [447, 0]
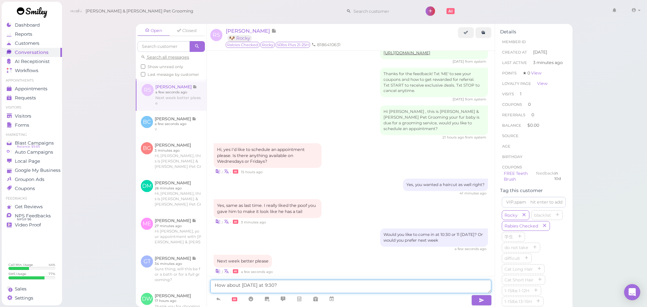
type textarea "How about next week Wednesday at 9:30?"
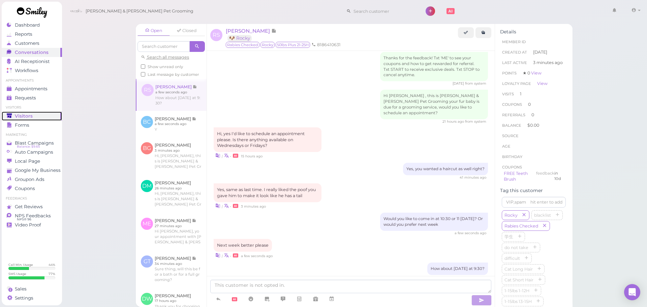
click at [31, 117] on span "Visitors" at bounding box center [24, 116] width 18 height 6
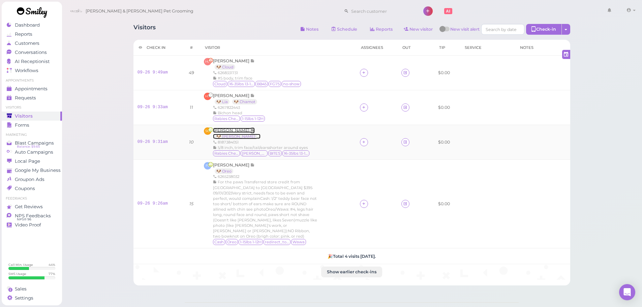
click at [234, 130] on span "[PERSON_NAME]" at bounding box center [231, 130] width 37 height 5
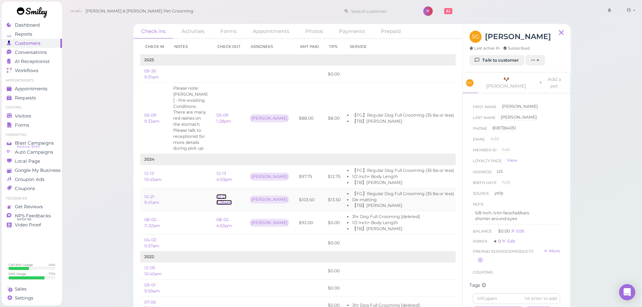
click at [220, 196] on link "10-21 3:26pm" at bounding box center [223, 199] width 15 height 11
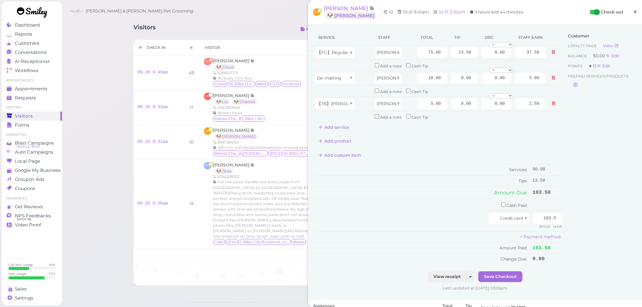
click at [632, 15] on span "×" at bounding box center [634, 11] width 4 height 9
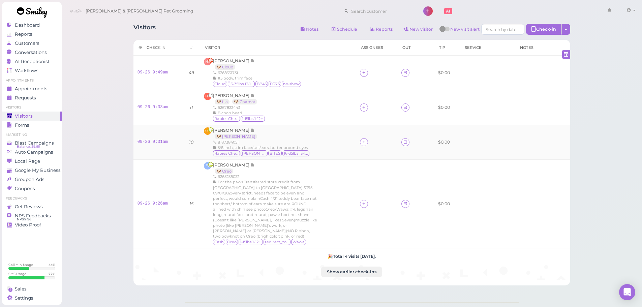
click at [228, 126] on td "SG [PERSON_NAME] 🐶 [PERSON_NAME] 8187384051 5/8 inch, trim face/tail/earsshorte…" at bounding box center [278, 142] width 156 height 35
click at [228, 130] on span "[PERSON_NAME]" at bounding box center [231, 130] width 37 height 5
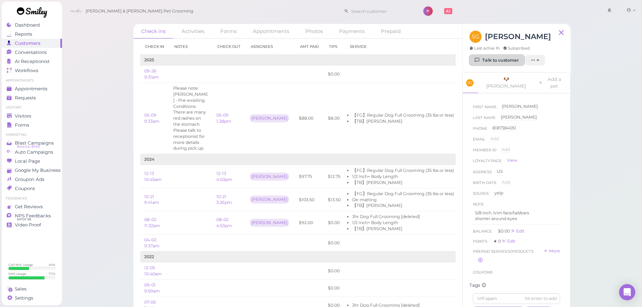
click at [494, 59] on link "Talk to customer" at bounding box center [496, 60] width 55 height 11
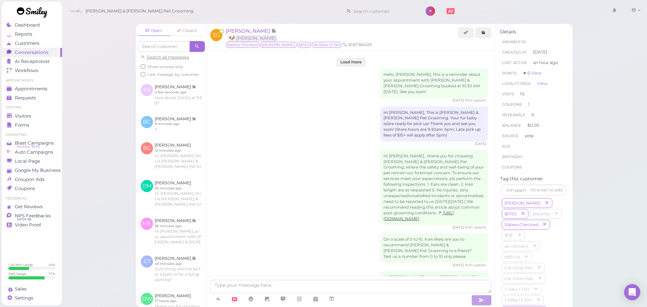
scroll to position [952, 0]
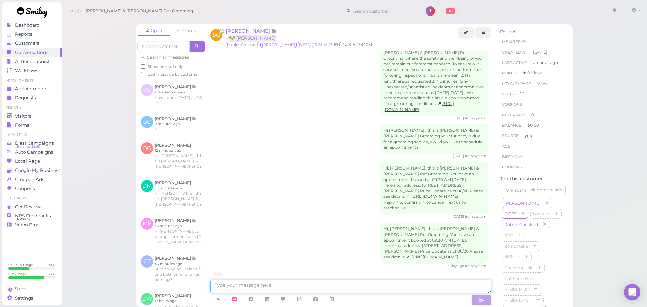
click at [288, 280] on textarea at bounding box center [350, 286] width 281 height 13
click at [312, 282] on textarea at bounding box center [350, 286] width 281 height 13
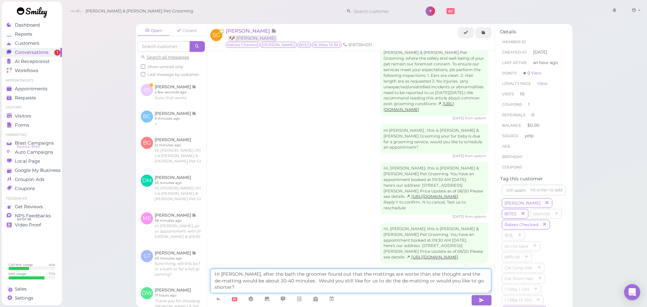
type textarea "Hi Stephanie, after the bath the groomer found out that the mattings are worse …"
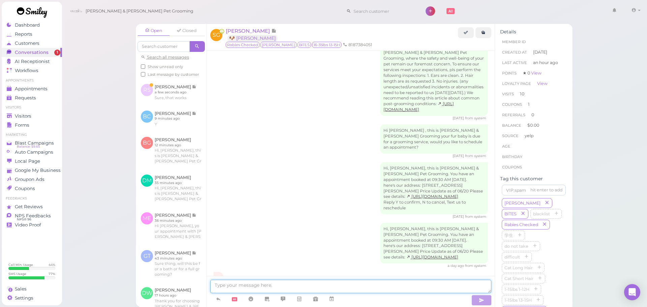
scroll to position [990, 0]
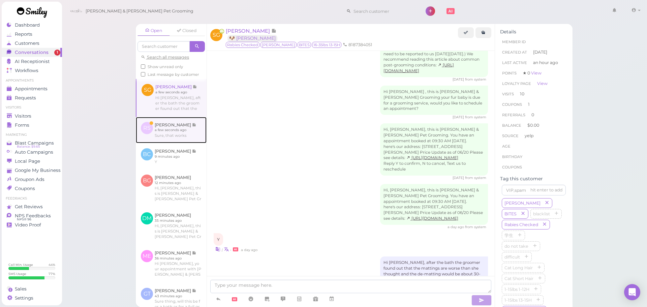
click at [192, 143] on link at bounding box center [171, 130] width 71 height 26
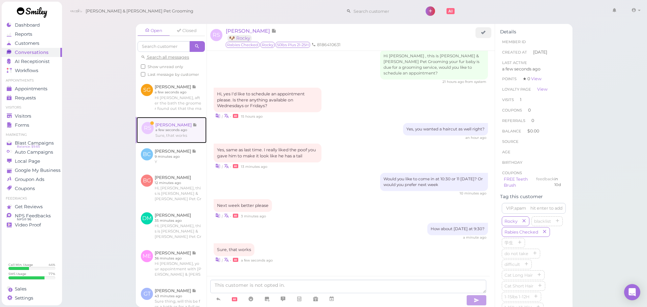
scroll to position [491, 0]
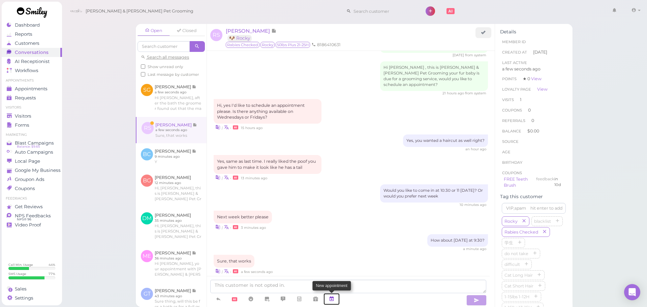
click at [333, 297] on icon at bounding box center [331, 298] width 5 height 7
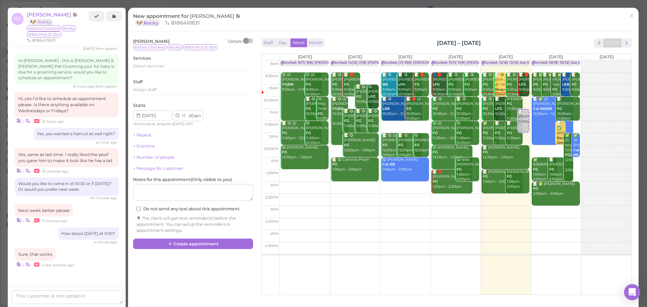
click at [627, 39] on div "Staff Day Week Month Sep 22 – 28, 2025 Today Mon 9/22 Tue 9/23 Wed 9/24 Thu 9/2…" at bounding box center [446, 165] width 373 height 256
click at [623, 42] on span "next" at bounding box center [626, 43] width 6 height 6
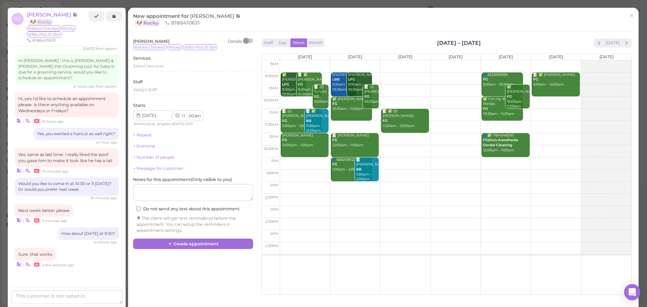
click at [398, 74] on td at bounding box center [456, 78] width 352 height 12
type input "2025-10-01"
select select "9"
select select "30"
click at [146, 67] on span "Select services" at bounding box center [148, 65] width 31 height 5
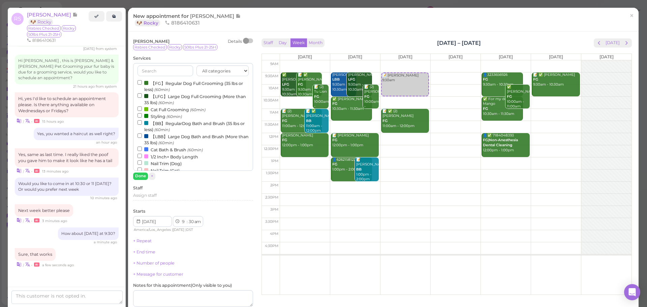
click at [157, 98] on label "【LFG】Large Dog Full Grooming (More than 35 lbs) (60min)" at bounding box center [192, 99] width 111 height 13
click at [142, 98] on input "【LFG】Large Dog Full Grooming (More than 35 lbs) (60min)" at bounding box center [139, 95] width 4 height 4
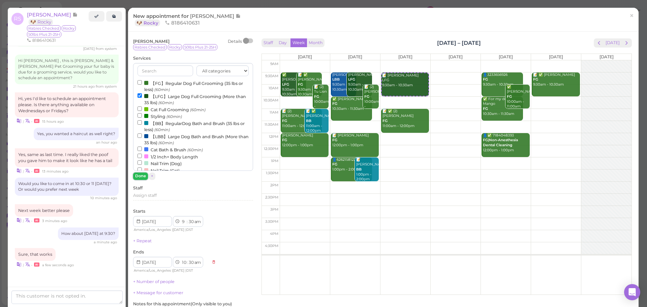
click at [141, 176] on button "Done" at bounding box center [140, 175] width 15 height 7
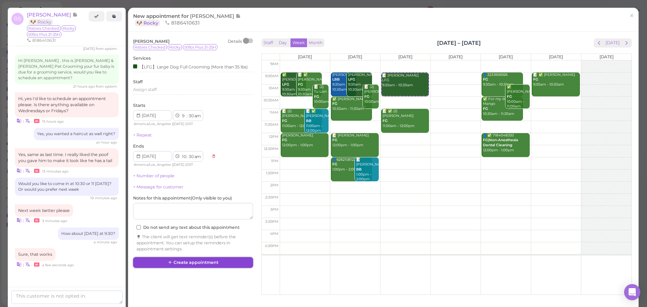
click at [224, 265] on button "Create appointment" at bounding box center [193, 262] width 120 height 11
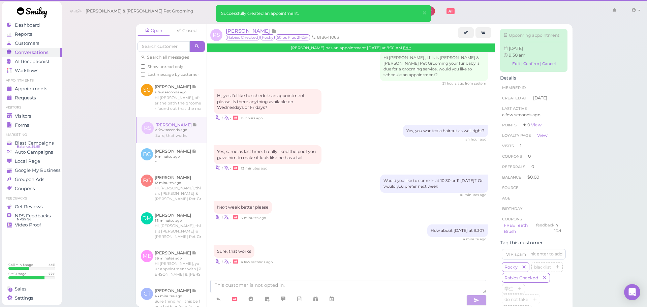
scroll to position [491, 0]
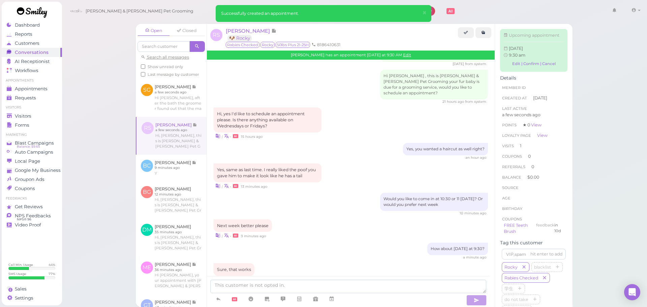
scroll to position [561, 0]
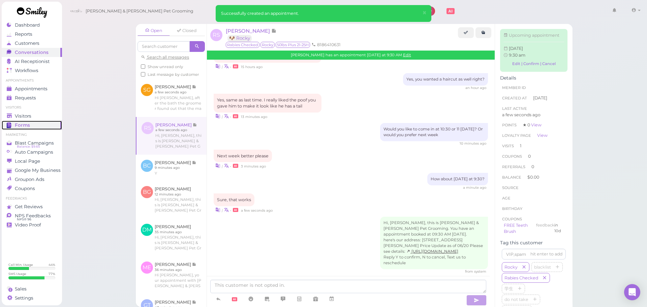
click at [36, 121] on link "Forms" at bounding box center [32, 125] width 60 height 9
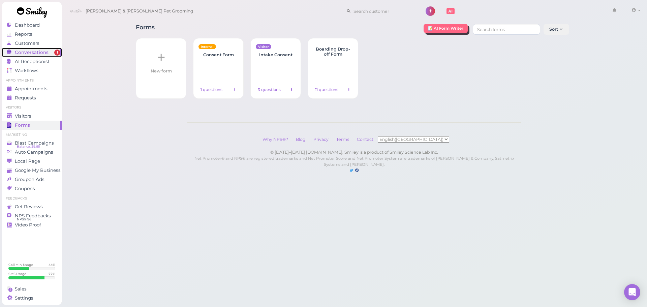
click at [24, 54] on span "Conversations" at bounding box center [32, 53] width 34 height 6
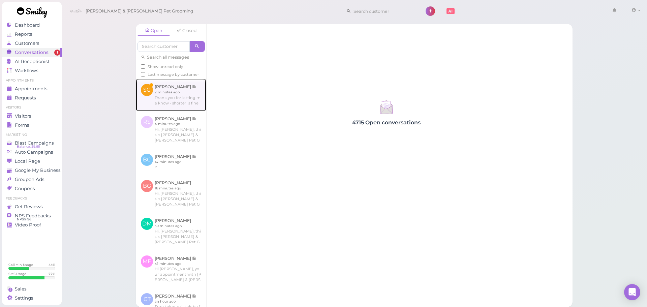
click at [173, 110] on link at bounding box center [171, 95] width 70 height 32
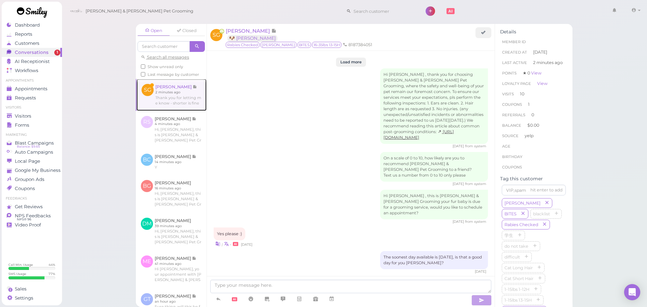
scroll to position [943, 0]
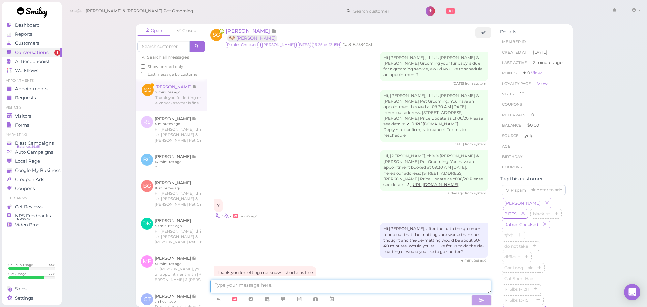
click at [287, 285] on textarea at bounding box center [350, 286] width 281 height 13
click at [298, 285] on textarea at bounding box center [350, 286] width 281 height 13
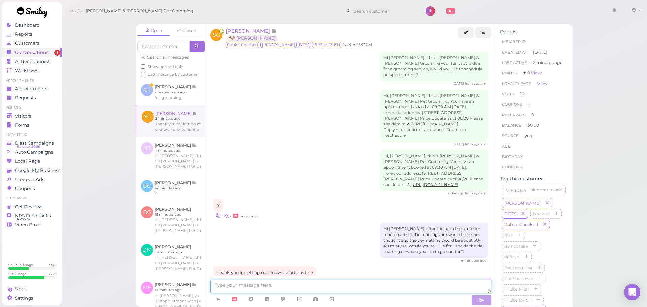
click at [268, 282] on textarea at bounding box center [350, 286] width 281 height 13
type textarea "o"
type textarea "Got it"
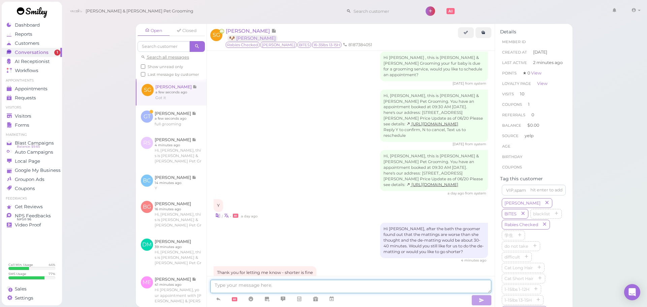
scroll to position [963, 0]
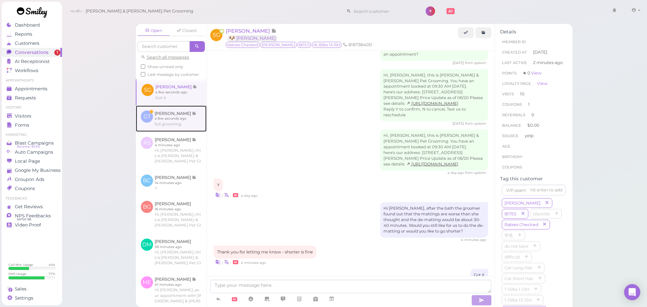
click at [180, 127] on link at bounding box center [171, 118] width 71 height 26
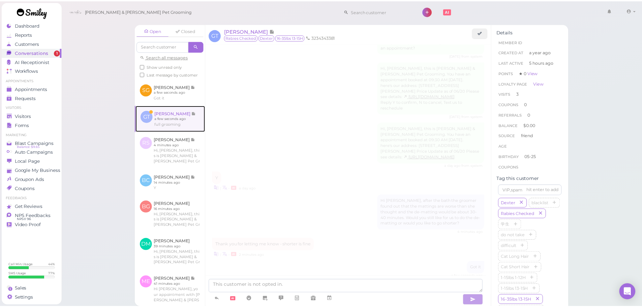
scroll to position [939, 0]
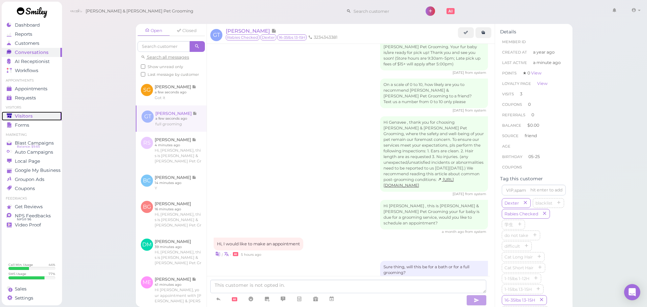
click at [19, 113] on span "Visitors" at bounding box center [24, 116] width 18 height 6
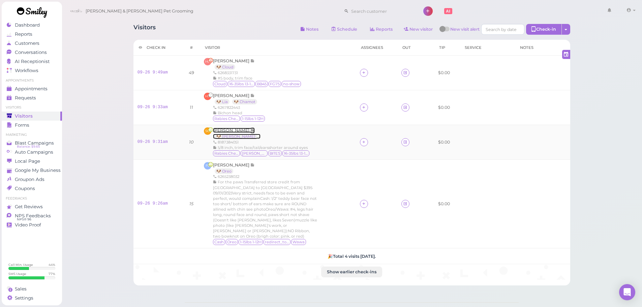
click at [242, 130] on span "[PERSON_NAME]" at bounding box center [231, 130] width 37 height 5
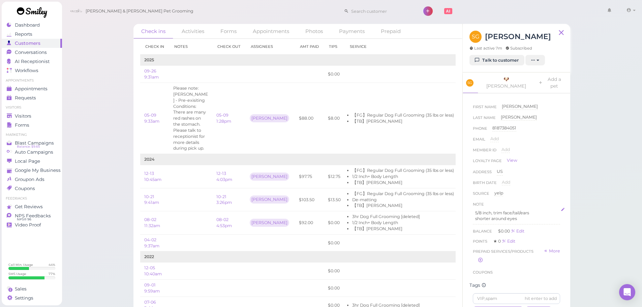
click at [530, 216] on p "shorter around eyes" at bounding box center [516, 219] width 83 height 6
click at [534, 228] on div "5/8 inch, trim face/tail/ears shorter around eyes" at bounding box center [516, 228] width 87 height 40
click at [479, 272] on button "Done" at bounding box center [479, 275] width 15 height 7
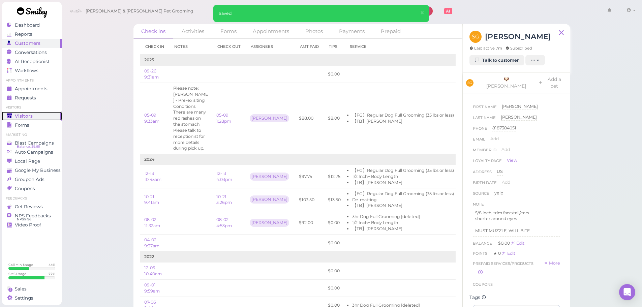
click at [22, 119] on span "Visitors" at bounding box center [24, 116] width 18 height 6
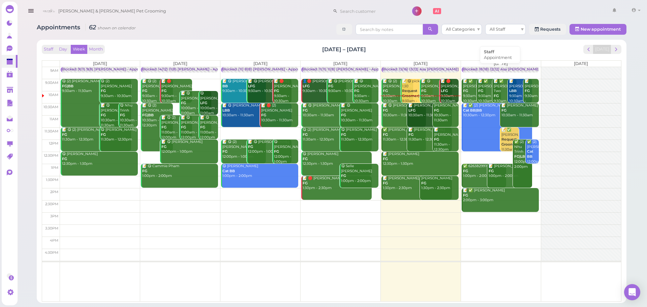
click at [497, 71] on div "Blocked: 18(18) 12(12) Asa [PERSON_NAME] [PERSON_NAME] • Appointment" at bounding box center [530, 69] width 137 height 5
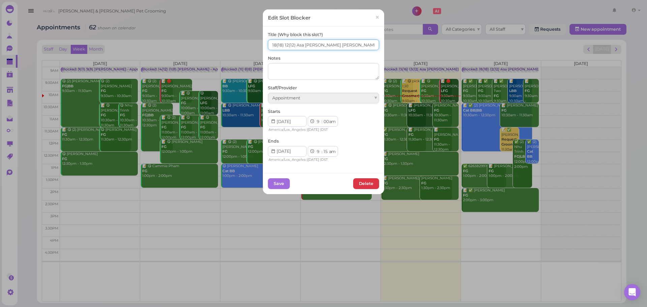
click at [272, 45] on input "18(18) 12(12) Asa Helen Rebecca" at bounding box center [323, 44] width 111 height 11
type input "16(18) 10(12) Asa Helen Rebecca"
click at [275, 182] on button "Save" at bounding box center [279, 183] width 22 height 11
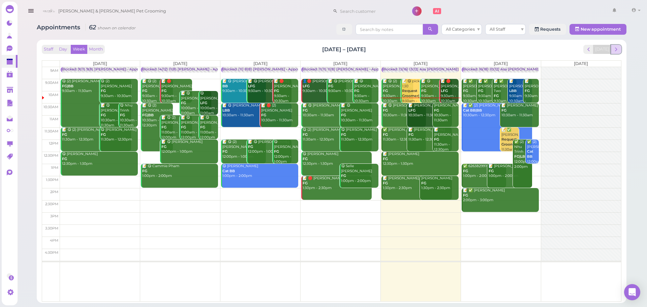
click at [615, 45] on button "next" at bounding box center [616, 49] width 10 height 9
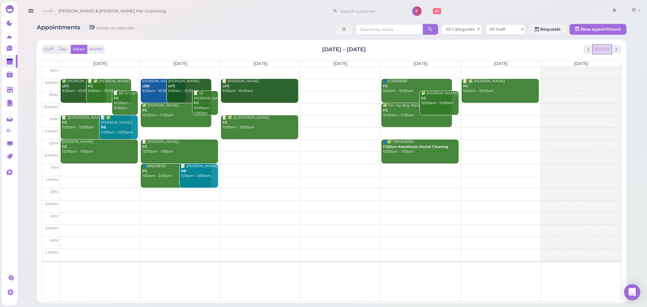
click at [601, 45] on button "[DATE]" at bounding box center [602, 49] width 18 height 9
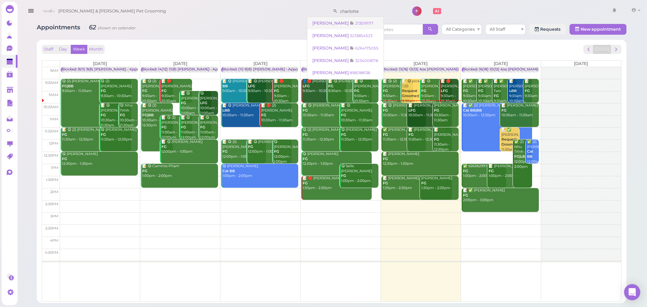
type input "charlotte"
click at [332, 25] on span "Charlotte Lee" at bounding box center [330, 23] width 37 height 5
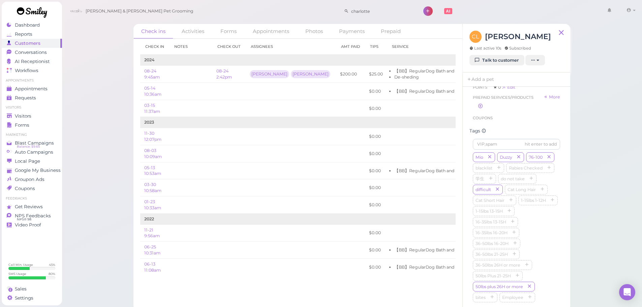
scroll to position [187, 0]
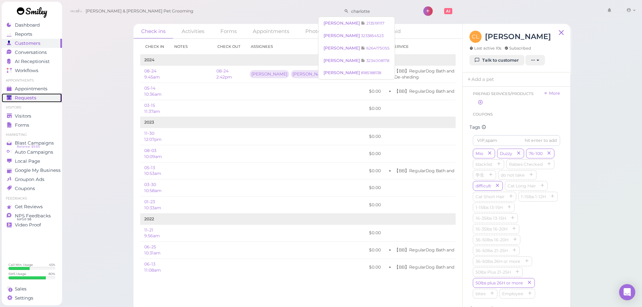
click at [42, 94] on link "Requests 0" at bounding box center [32, 97] width 60 height 9
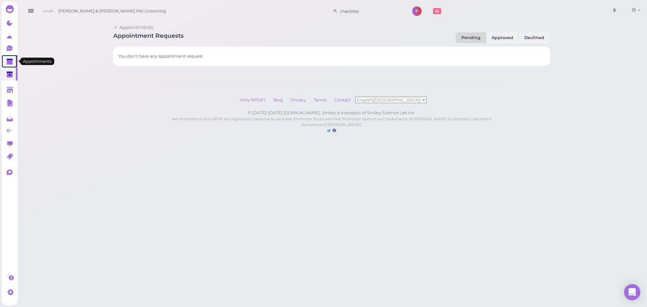
click at [7, 61] on polygon at bounding box center [10, 62] width 6 height 5
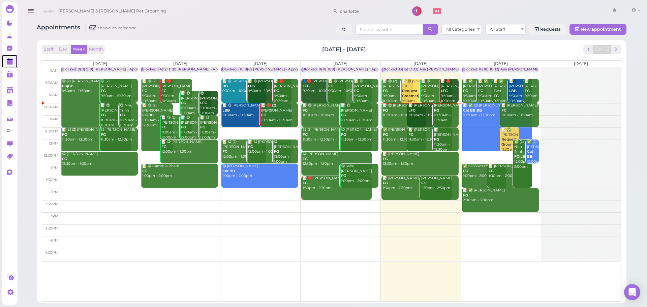
click at [468, 155] on td at bounding box center [340, 158] width 561 height 12
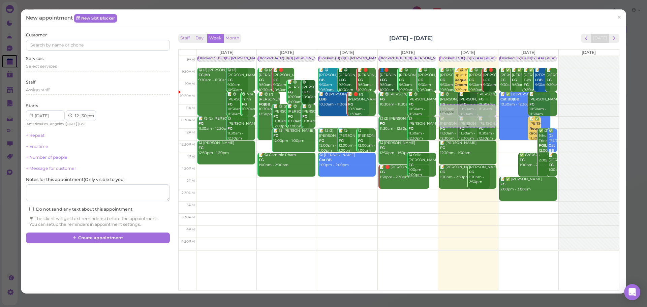
drag, startPoint x: 516, startPoint y: 151, endPoint x: 486, endPoint y: 114, distance: 47.1
click at [487, 56] on tr "Blocked: 9(11) 9(8) Asa Rebecca • Appointment 😋 (2) Maria Sandoval FG|BB 9:30am…" at bounding box center [398, 56] width 440 height 0
type input "[DATE]"
select select "11"
select select "00"
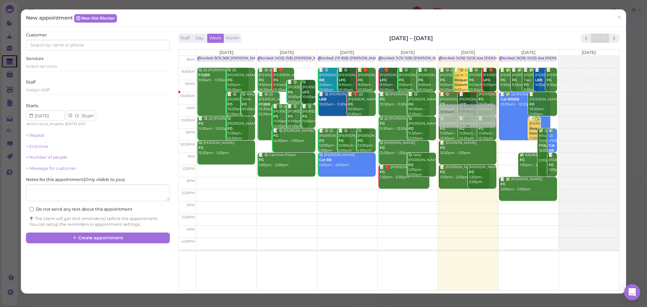
select select "am"
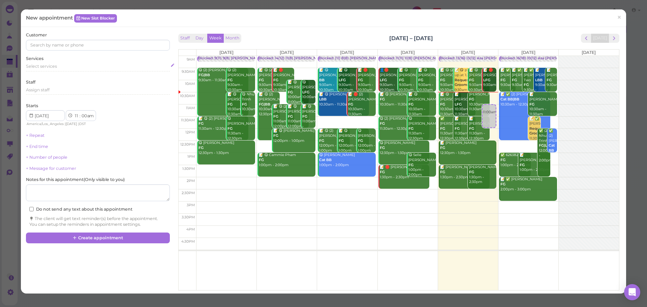
click at [86, 68] on div "Select services" at bounding box center [97, 66] width 143 height 6
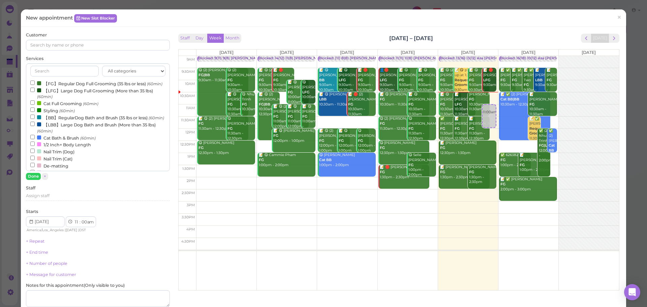
click at [67, 134] on label "【LBB】Large Dog Bath and Brush (More than 35 lbs) (60min)" at bounding box center [97, 127] width 135 height 13
click at [35, 126] on input "【LBB】Large Dog Bath and Brush (More than 35 lbs) (60min)" at bounding box center [32, 124] width 4 height 4
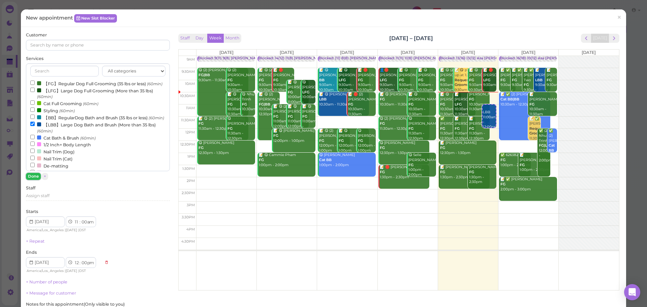
click at [32, 177] on button "Done" at bounding box center [33, 176] width 15 height 7
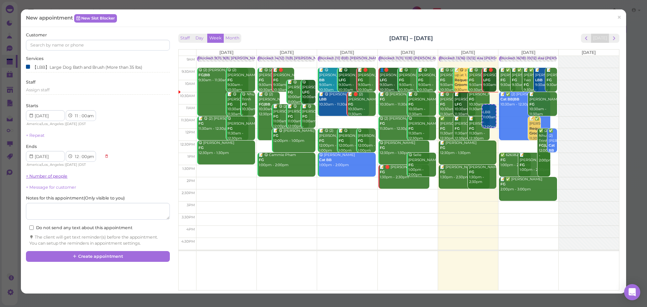
drag, startPoint x: 40, startPoint y: 172, endPoint x: 49, endPoint y: 178, distance: 10.5
click at [41, 174] on div "Customer Services 【LBB】Large Dog Bath and Brush (More than 35 lbs) Staff Assign…" at bounding box center [97, 139] width 143 height 214
click at [52, 180] on div "Customer Services 【LBB】Large Dog Bath and Brush (More than 35 lbs) Staff Assign…" at bounding box center [97, 139] width 143 height 214
click at [52, 177] on link "+ Number of people" at bounding box center [46, 175] width 41 height 5
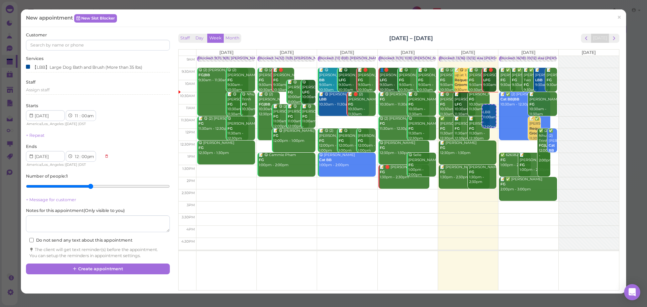
click at [84, 184] on input "range" at bounding box center [97, 186] width 143 height 11
type input "4"
click at [81, 188] on input "range" at bounding box center [97, 186] width 143 height 11
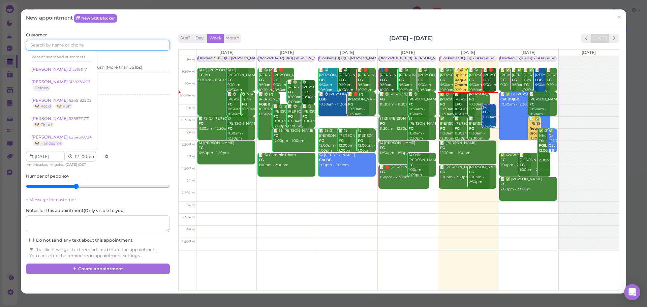
click at [80, 49] on input at bounding box center [97, 45] width 143 height 11
click at [72, 65] on link "Charlotte Lee 2135191117" at bounding box center [61, 69] width 71 height 13
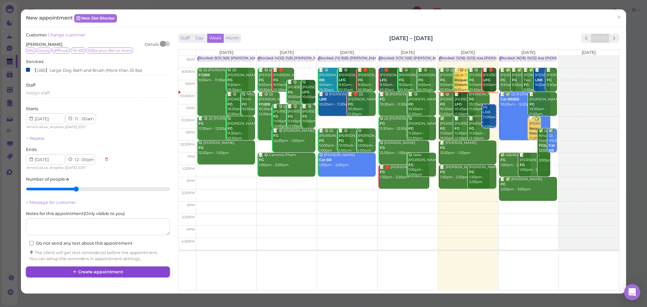
click at [140, 275] on button "Create appointment" at bounding box center [97, 271] width 143 height 11
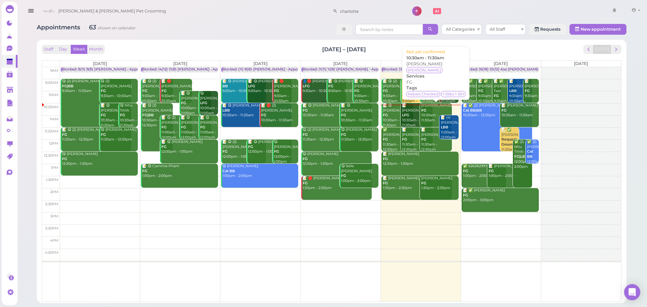
click at [425, 119] on div "Brenda Gramajo FG 10:30am - 11:30am" at bounding box center [436, 113] width 31 height 20
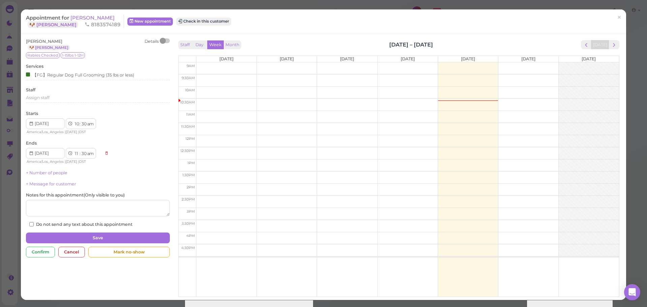
click at [198, 16] on div "Appointment for Brenda Gramajo 🐶 Zoe 8183574189 New appointment Check in this c…" at bounding box center [320, 20] width 588 height 13
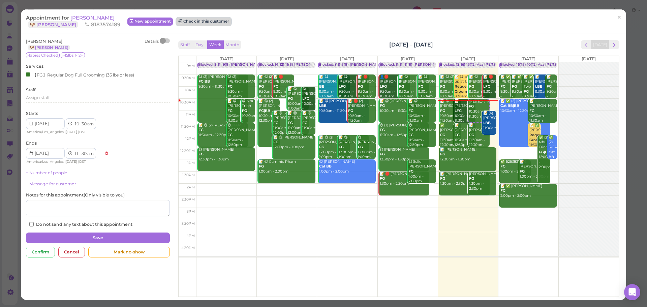
click at [198, 23] on button "Check in this customer" at bounding box center [203, 22] width 55 height 8
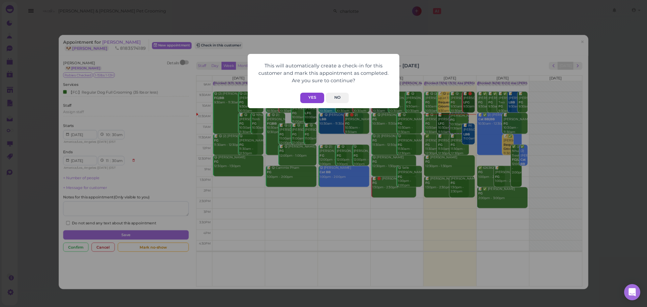
click at [307, 95] on button "Yes" at bounding box center [312, 98] width 24 height 10
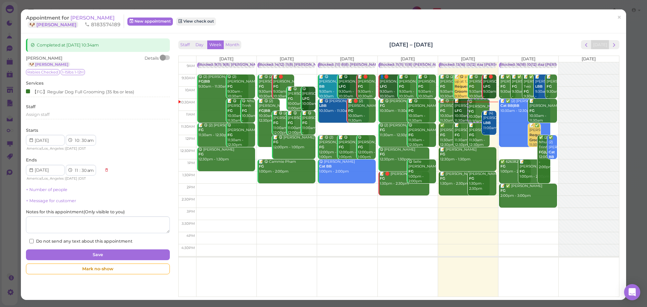
click at [606, 19] on div "Appointment for Brenda Gramajo 🐶 Zoe 8183574189 New appointment View check out" at bounding box center [320, 20] width 588 height 13
click at [613, 20] on link "×" at bounding box center [619, 18] width 12 height 16
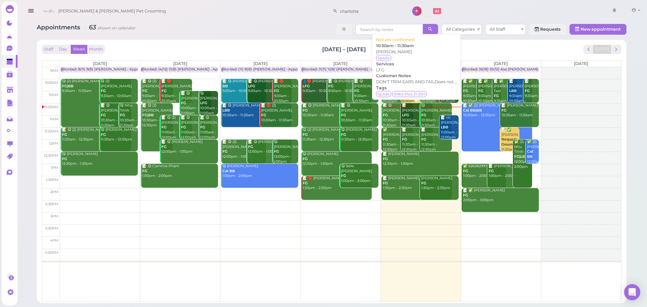
click at [411, 114] on div "📝 Jacqueline Monterrosa LFG 10:30am - 11:30am" at bounding box center [416, 115] width 31 height 25
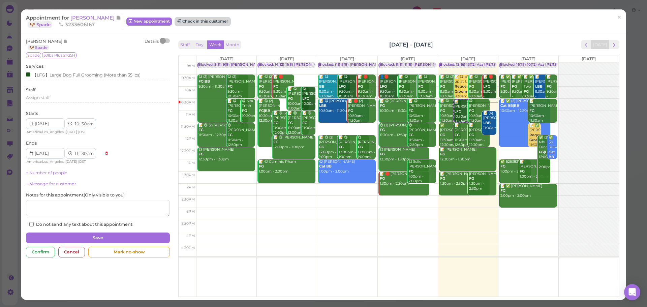
click at [230, 20] on button "Check in this customer" at bounding box center [202, 22] width 55 height 8
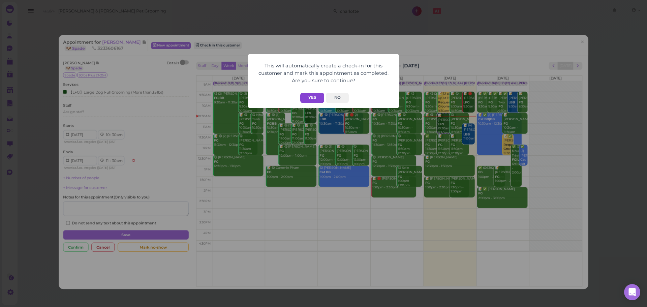
click at [308, 97] on button "Yes" at bounding box center [312, 98] width 24 height 10
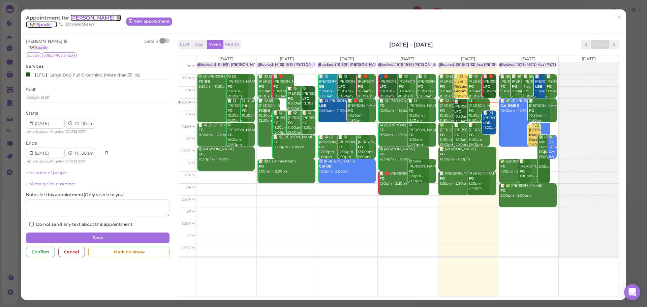
click at [116, 15] on span "[PERSON_NAME]" at bounding box center [92, 17] width 45 height 6
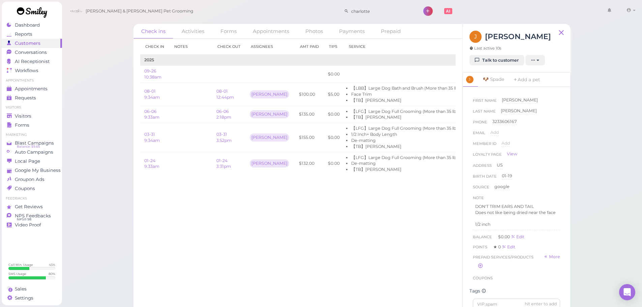
click at [347, 257] on div "Check in Notes Check out Assignees Amt Paid Tips Service 2025 09-26 10:38am $0.…" at bounding box center [297, 173] width 329 height 268
click at [338, 263] on div "Check in Notes Check out Assignees Amt Paid Tips Service 2025 09-26 10:38am $0.…" at bounding box center [297, 173] width 329 height 268
click at [595, 217] on div "Check ins Activities Forms Appointments Photos Payments Prepaid Check in Notes …" at bounding box center [352, 155] width 580 height 311
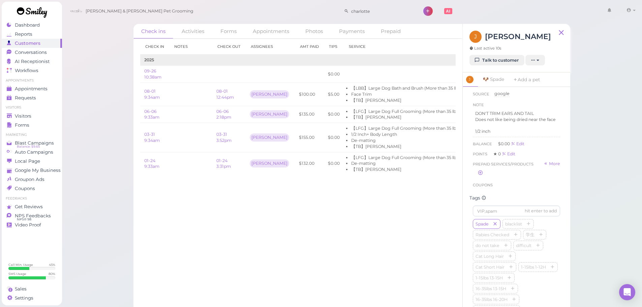
click at [599, 218] on div "Check ins Activities Forms Appointments Photos Payments Prepaid Check in Notes …" at bounding box center [352, 155] width 580 height 311
click at [603, 227] on div "Check ins Activities Forms Appointments Photos Payments Prepaid Check in Notes …" at bounding box center [352, 155] width 580 height 311
click at [384, 219] on div "Check in Notes Check out Assignees Amt Paid Tips Service 2025 09-26 10:38am $0.…" at bounding box center [297, 173] width 329 height 268
click at [180, 116] on td at bounding box center [190, 114] width 43 height 17
click at [265, 209] on div "Check in Notes Check out Assignees Amt Paid Tips Service 2025 09-26 10:38am $0.…" at bounding box center [297, 173] width 329 height 268
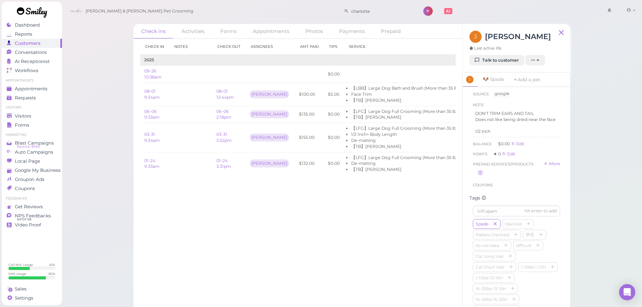
click at [265, 210] on div "Check in Notes Check out Assignees Amt Paid Tips Service 2025 09-26 10:38am $0.…" at bounding box center [297, 173] width 329 height 268
click at [90, 137] on div "Check ins Activities Forms Appointments Photos Payments Prepaid Check in Notes …" at bounding box center [352, 155] width 580 height 311
